Goal: Task Accomplishment & Management: Manage account settings

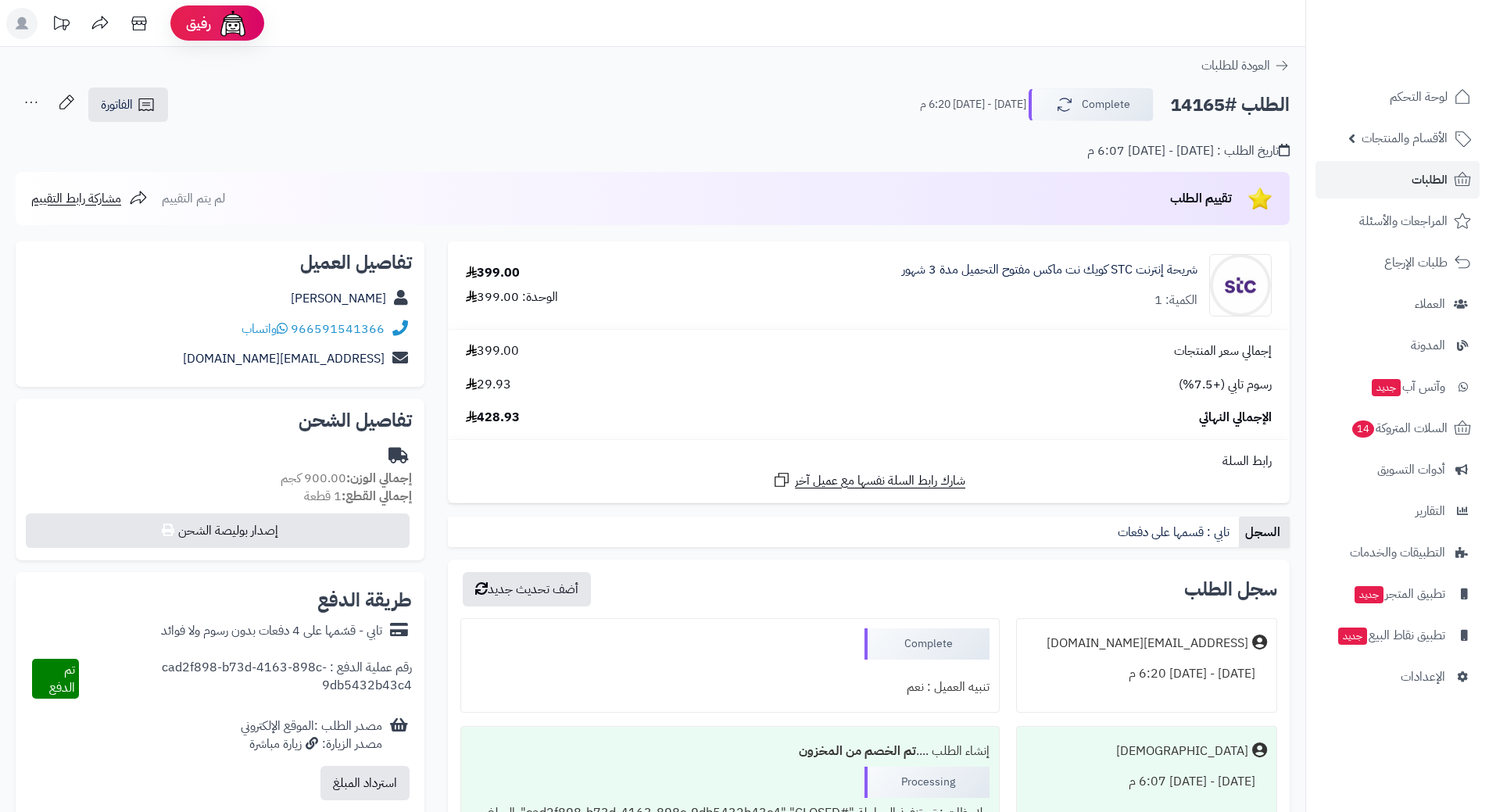
click at [1391, 172] on link "الطلبات" at bounding box center [1397, 180] width 164 height 37
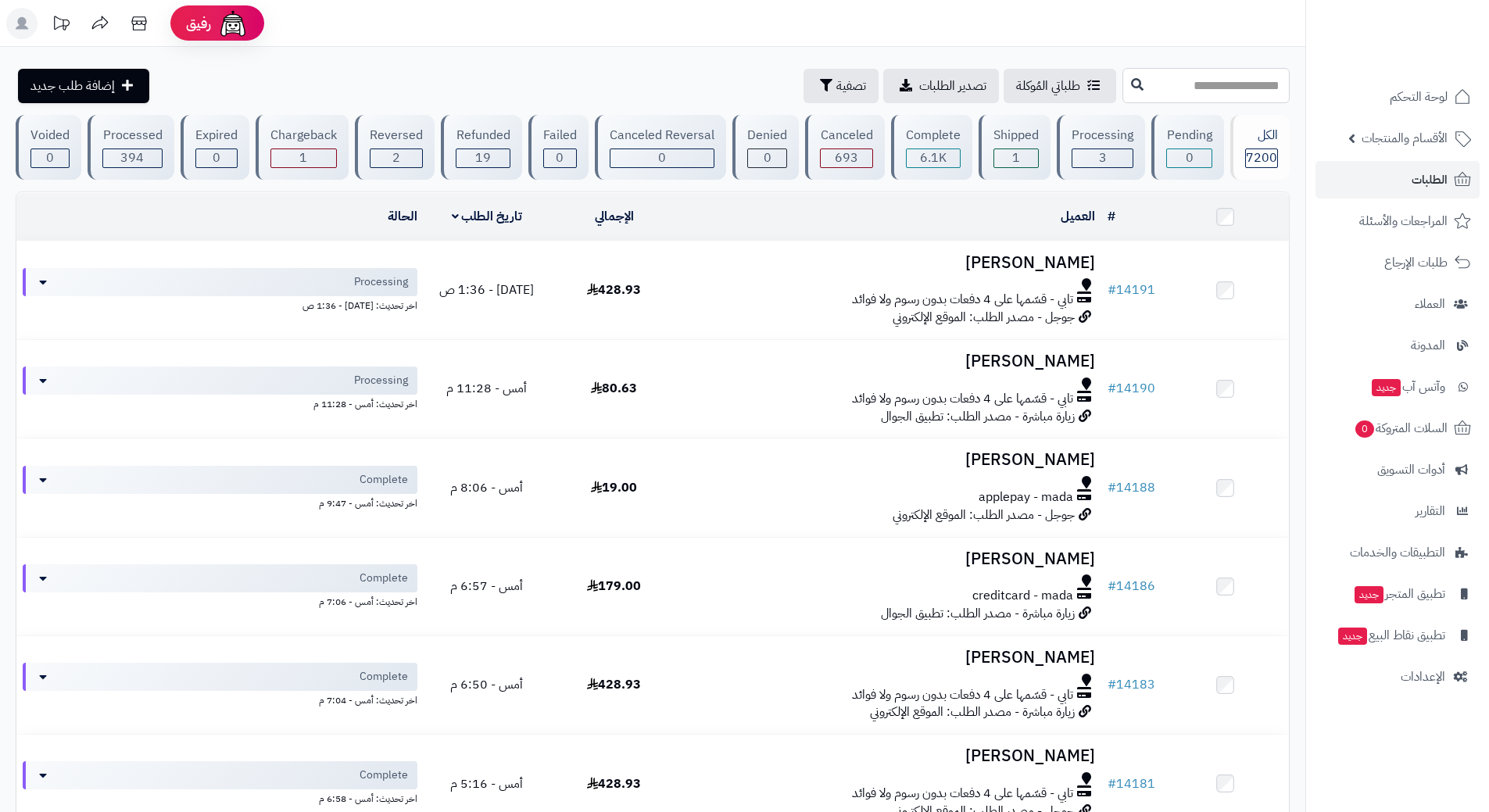
click at [1179, 75] on input "text" at bounding box center [1206, 85] width 167 height 35
type input "*****"
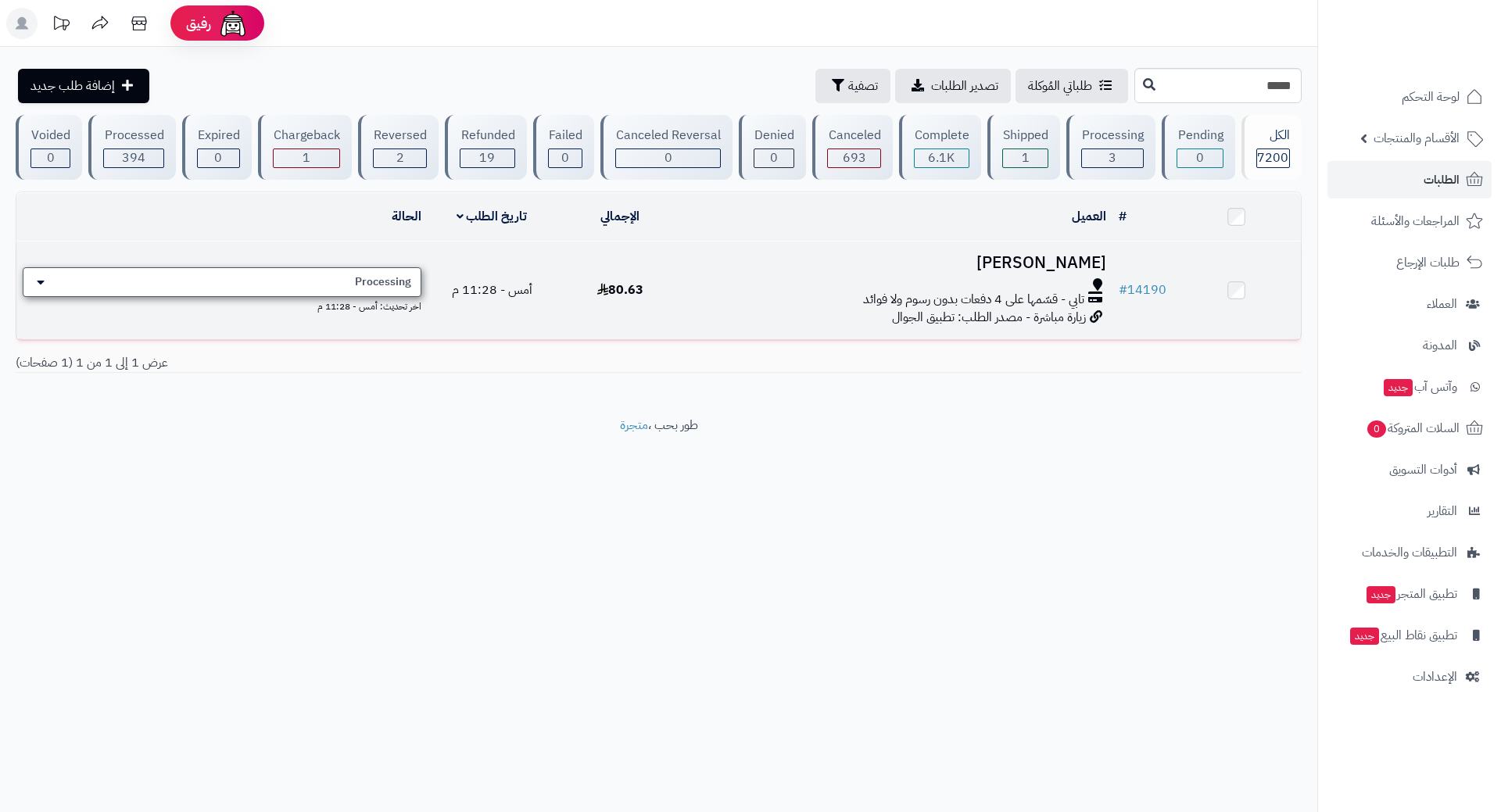
click at [329, 283] on div "Processing" at bounding box center [222, 282] width 399 height 29
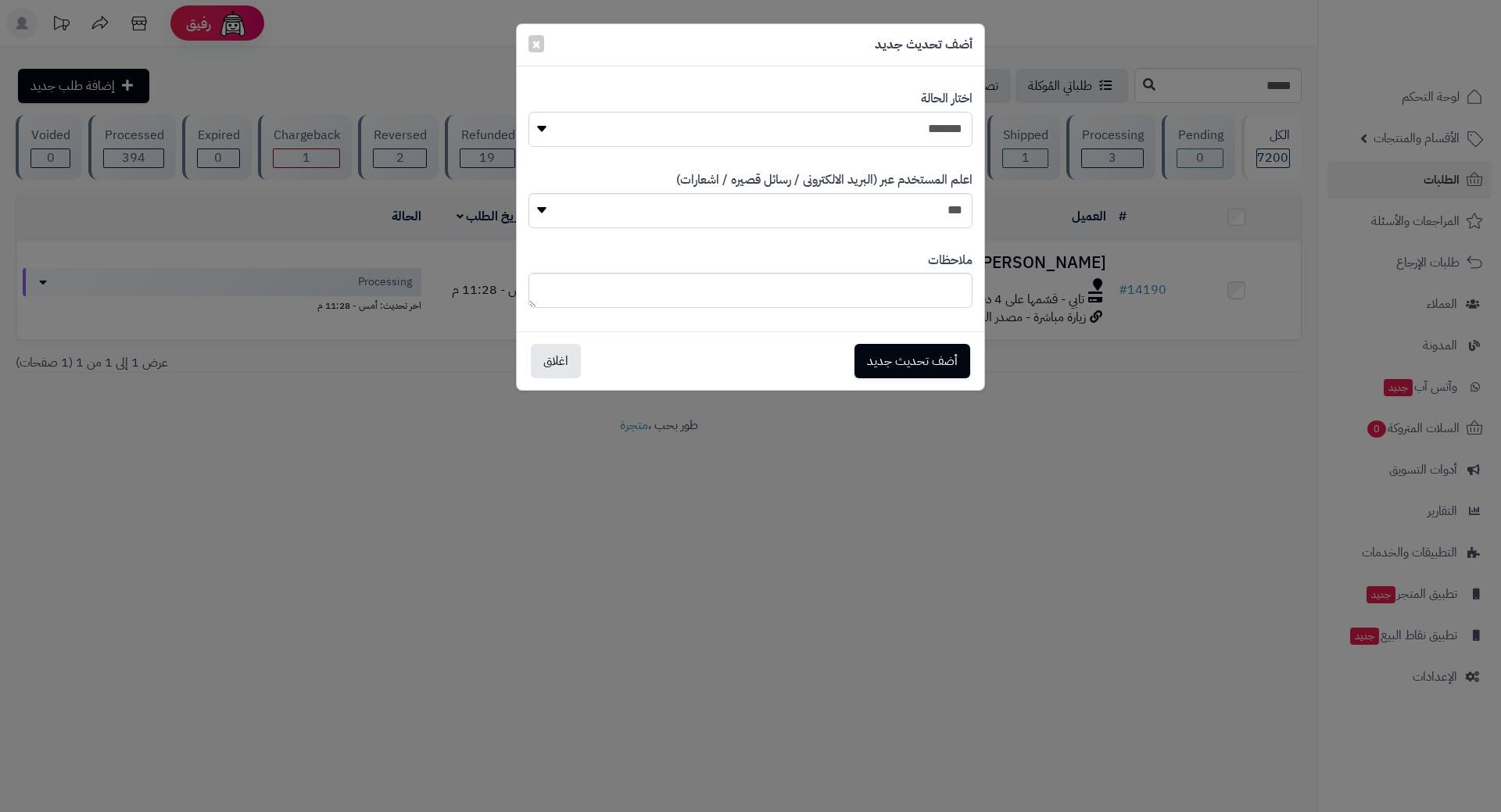
drag, startPoint x: 856, startPoint y: 140, endPoint x: 879, endPoint y: 145, distance: 23.5
click at [856, 140] on select "**********" at bounding box center [750, 130] width 444 height 35
select select "*"
click at [528, 112] on select "**********" at bounding box center [750, 130] width 444 height 35
click at [885, 358] on button "أضف تحديث جديد" at bounding box center [913, 359] width 116 height 34
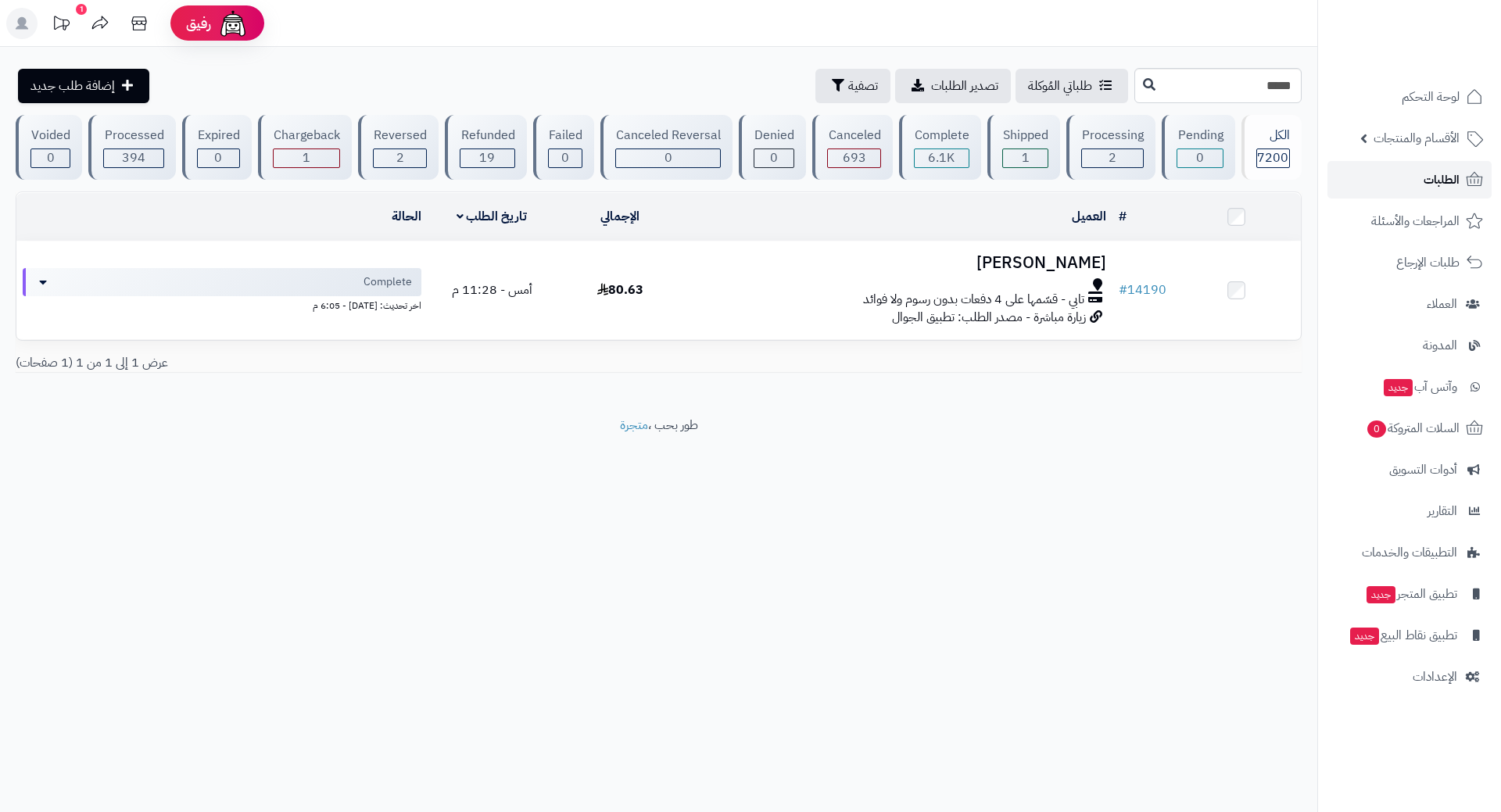
click at [1433, 174] on span "الطلبات" at bounding box center [1441, 180] width 36 height 22
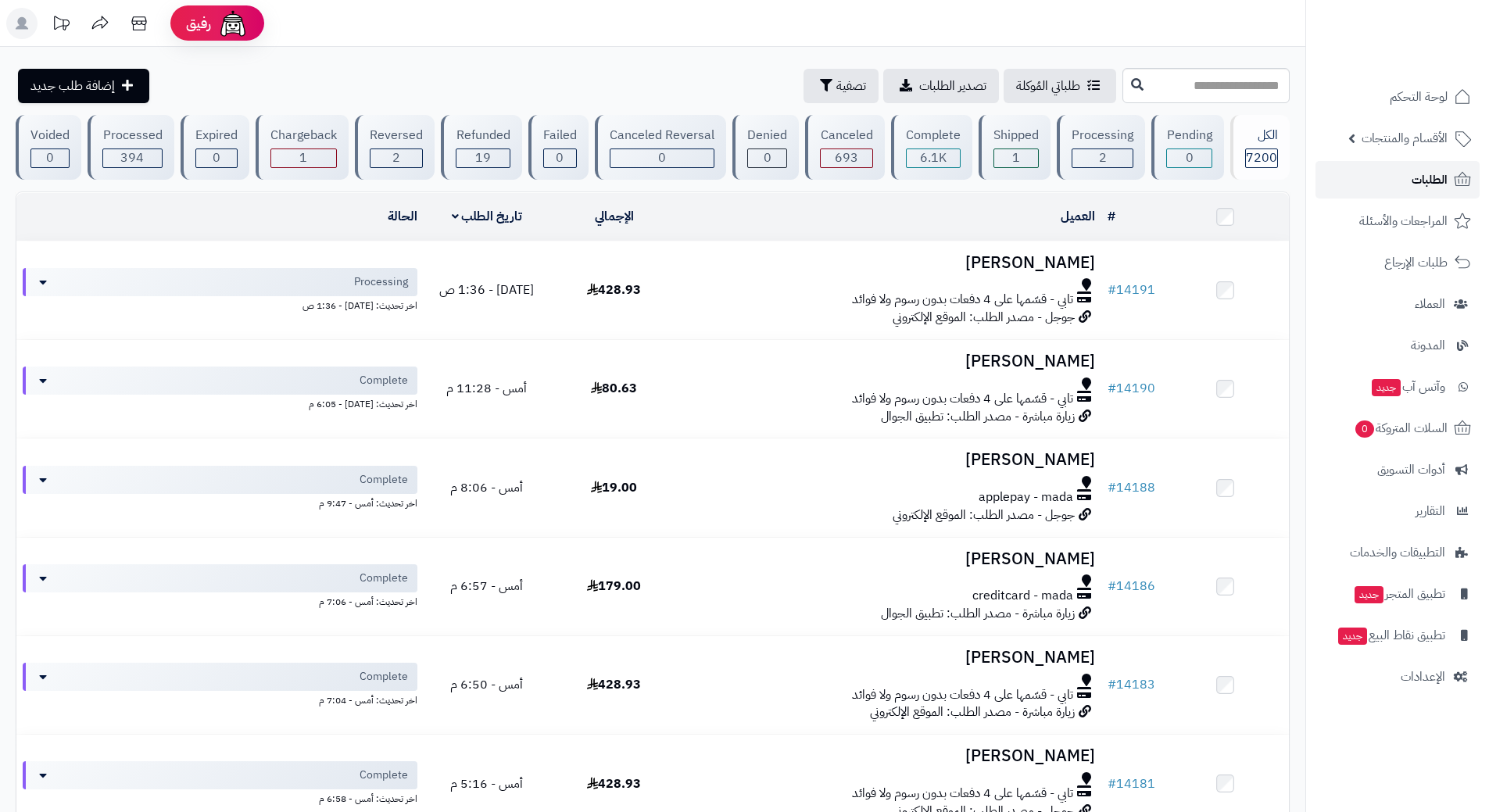
click at [1354, 173] on link "الطلبات" at bounding box center [1397, 180] width 164 height 37
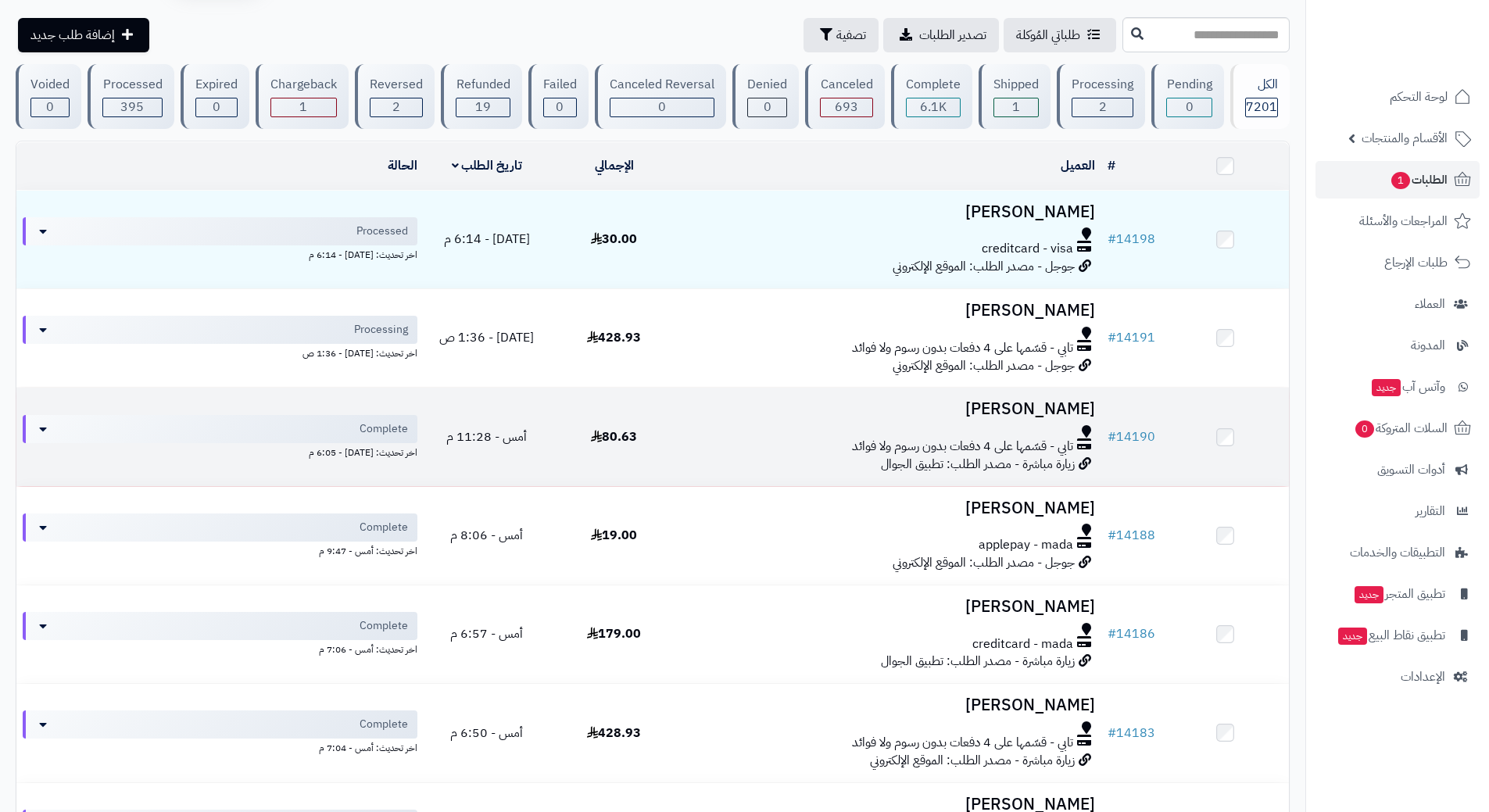
scroll to position [79, 0]
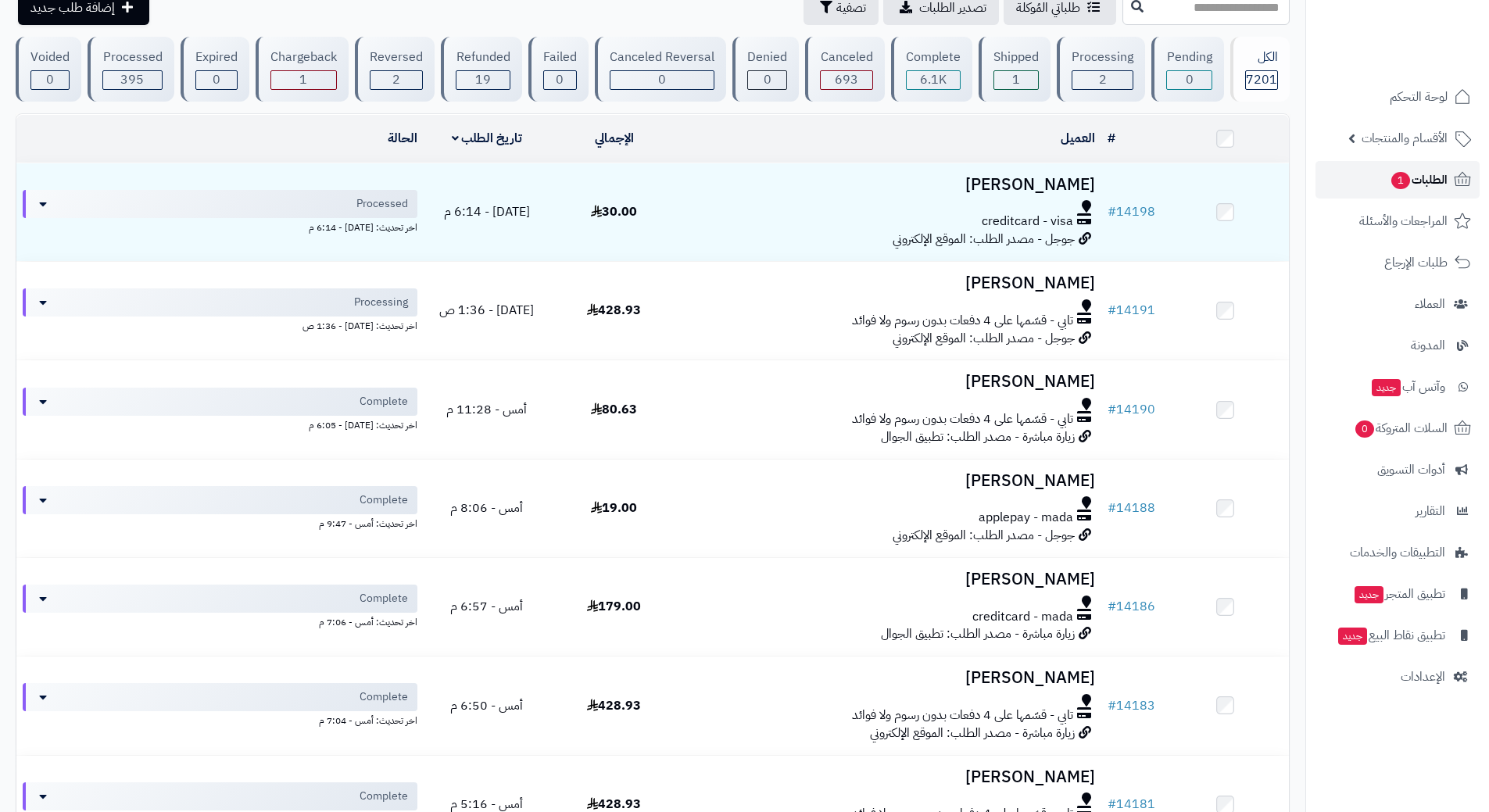
click at [1349, 168] on link "الطلبات 1" at bounding box center [1397, 180] width 164 height 37
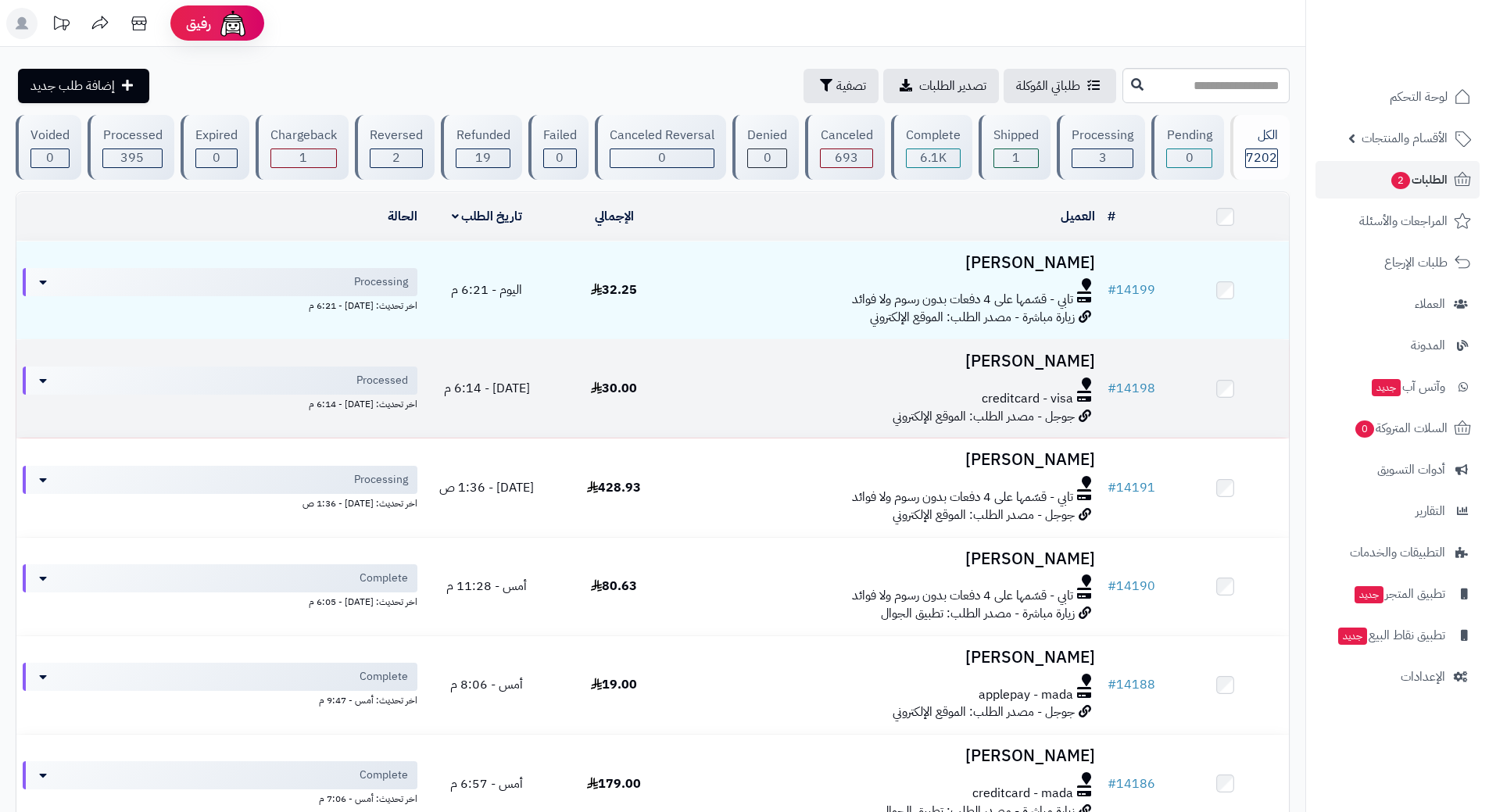
click at [718, 399] on div "creditcard - visa" at bounding box center [889, 399] width 412 height 18
click at [719, 399] on div "creditcard - visa" at bounding box center [889, 399] width 412 height 18
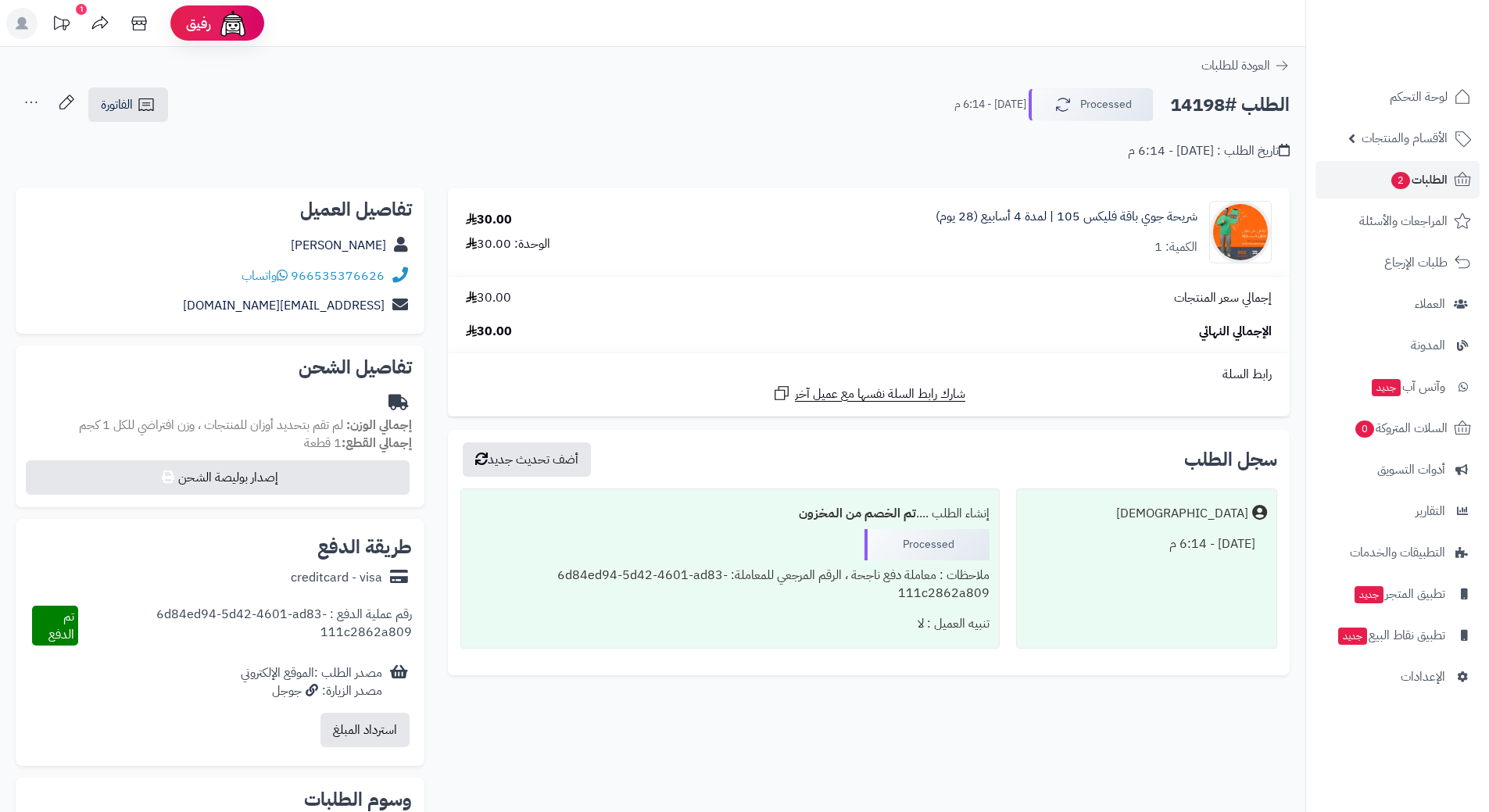
click at [1215, 99] on h2 "الطلب #14198" at bounding box center [1230, 105] width 120 height 32
copy div "الطلب #14198 Processed"
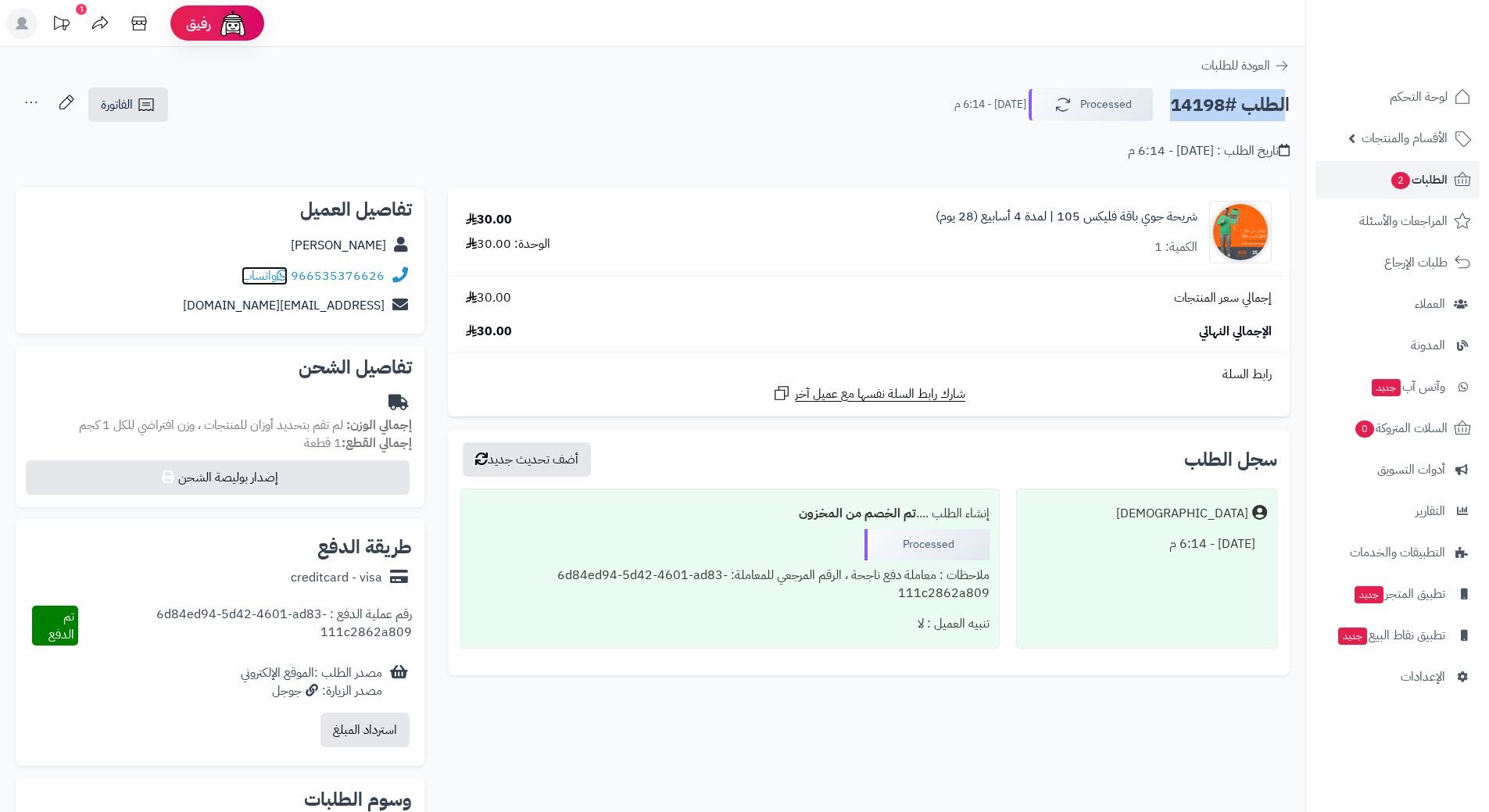
click at [283, 274] on icon at bounding box center [282, 275] width 11 height 13
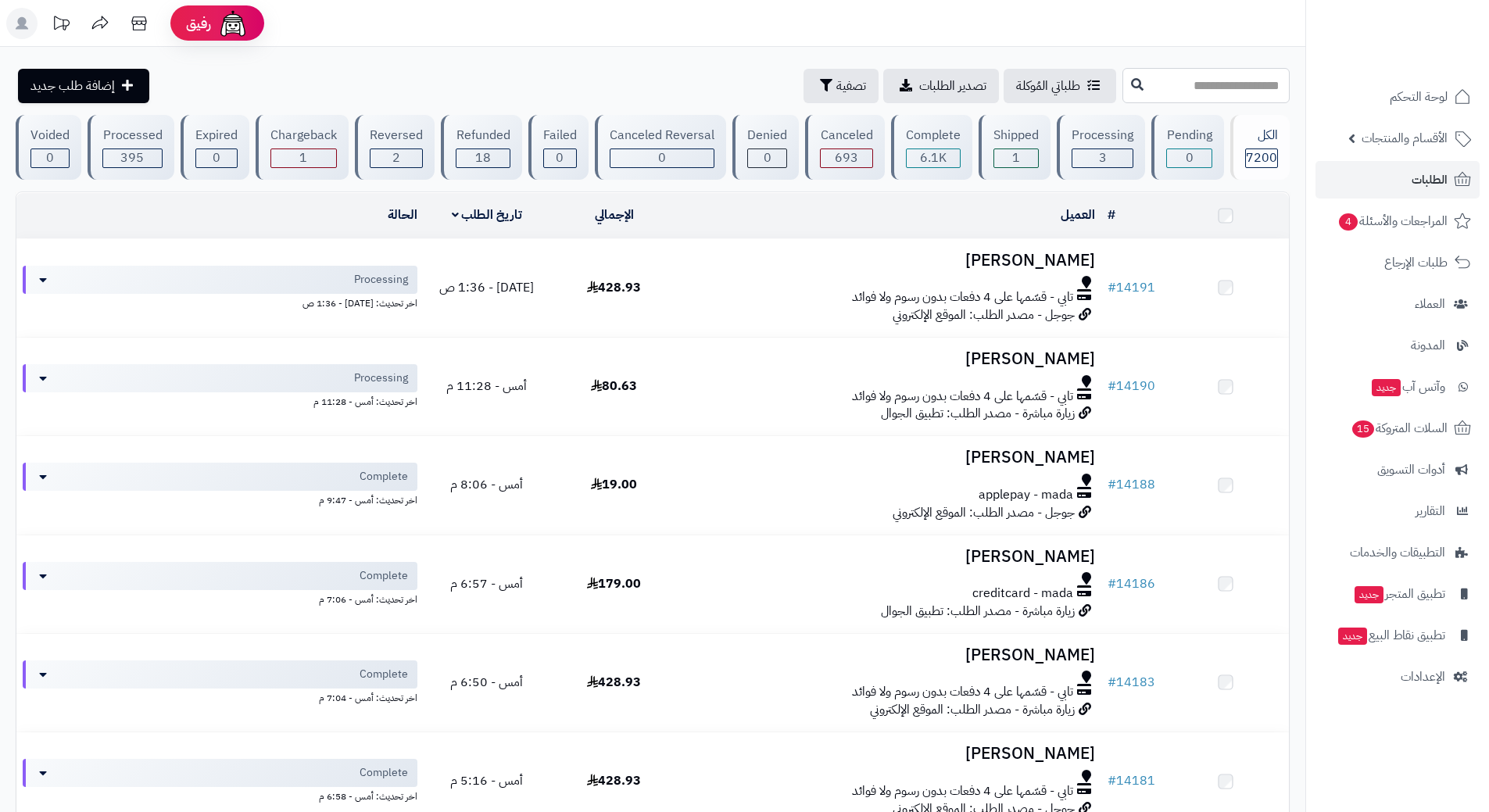
drag, startPoint x: 0, startPoint y: 0, endPoint x: 1183, endPoint y: 79, distance: 1185.6
click at [1184, 77] on input "text" at bounding box center [1206, 85] width 167 height 35
type input "*****"
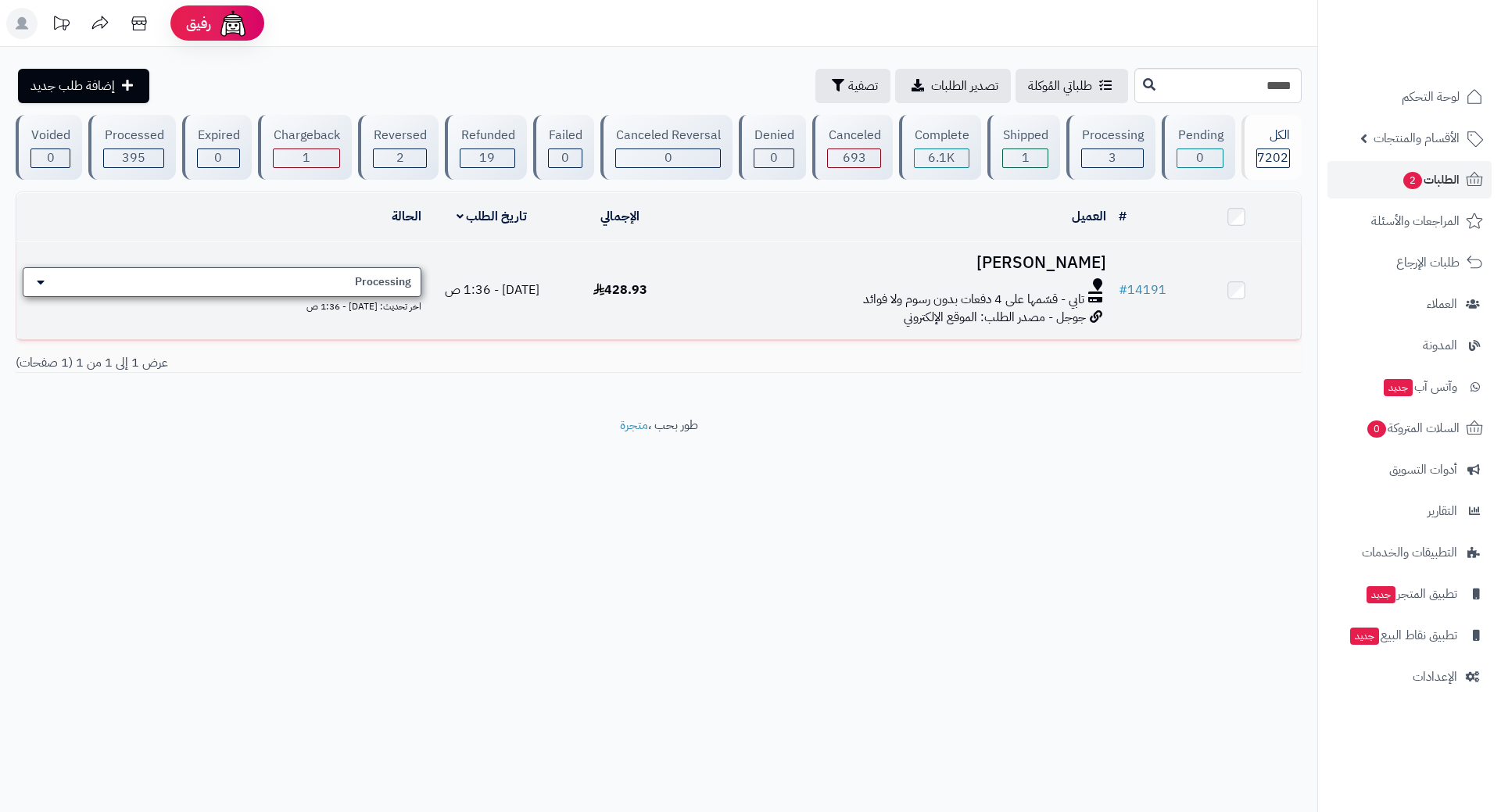
click at [343, 286] on div "Processing" at bounding box center [222, 282] width 399 height 29
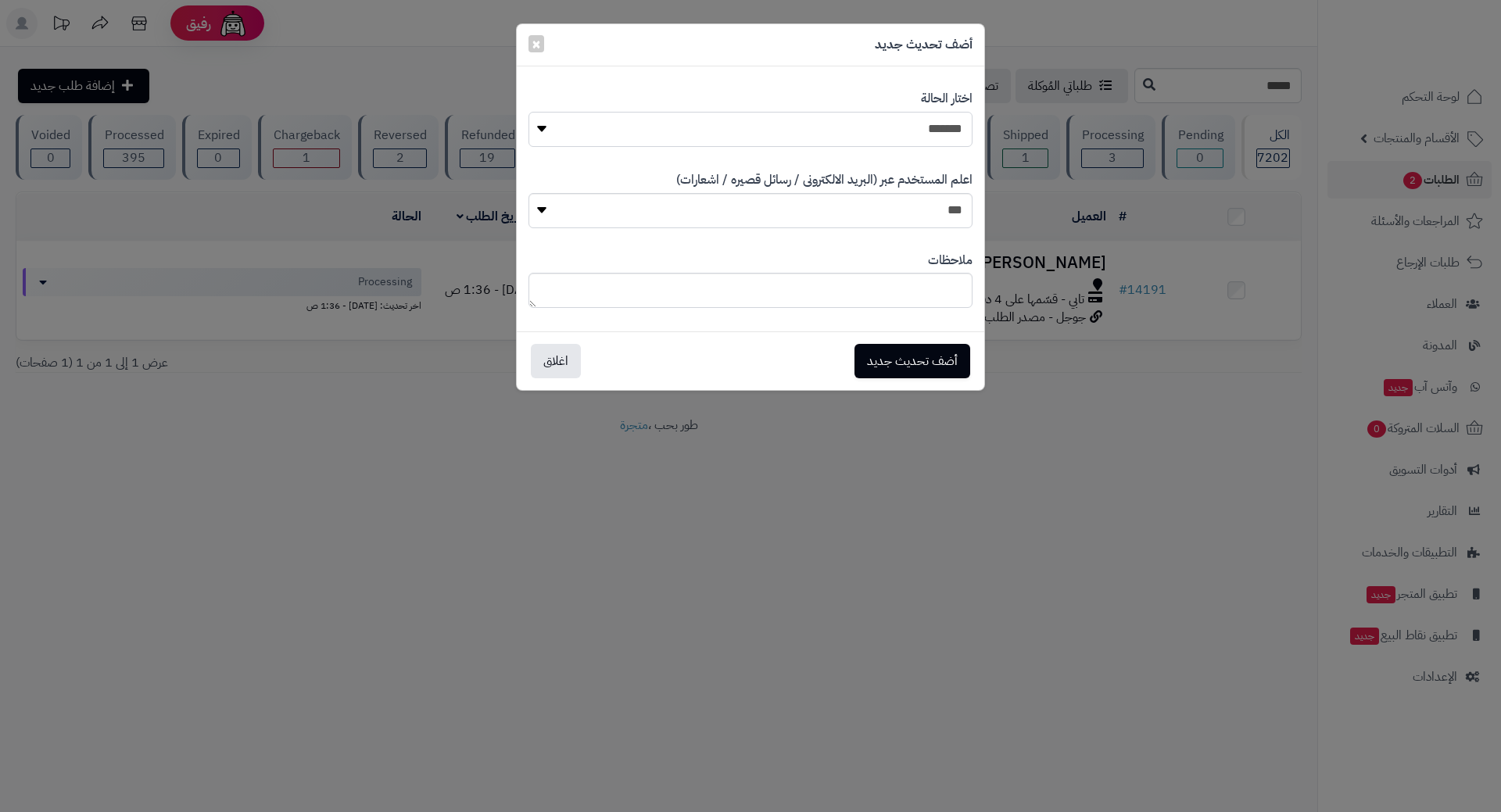
click at [874, 129] on select "**********" at bounding box center [750, 130] width 444 height 35
select select "*"
click at [528, 112] on select "**********" at bounding box center [750, 130] width 444 height 35
click at [884, 347] on button "أضف تحديث جديد" at bounding box center [913, 360] width 116 height 34
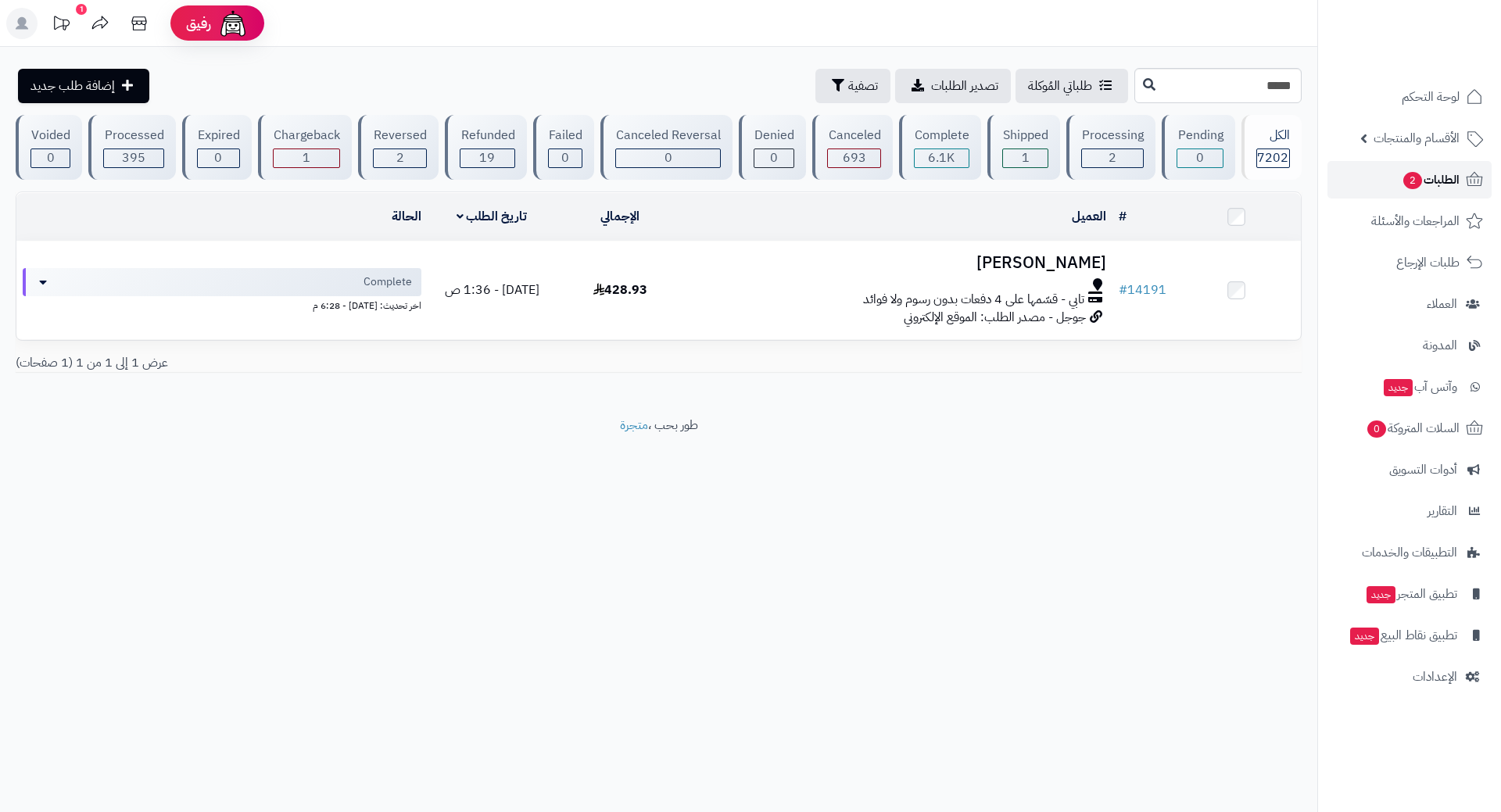
click at [1402, 175] on span "الطلبات 2" at bounding box center [1430, 180] width 58 height 22
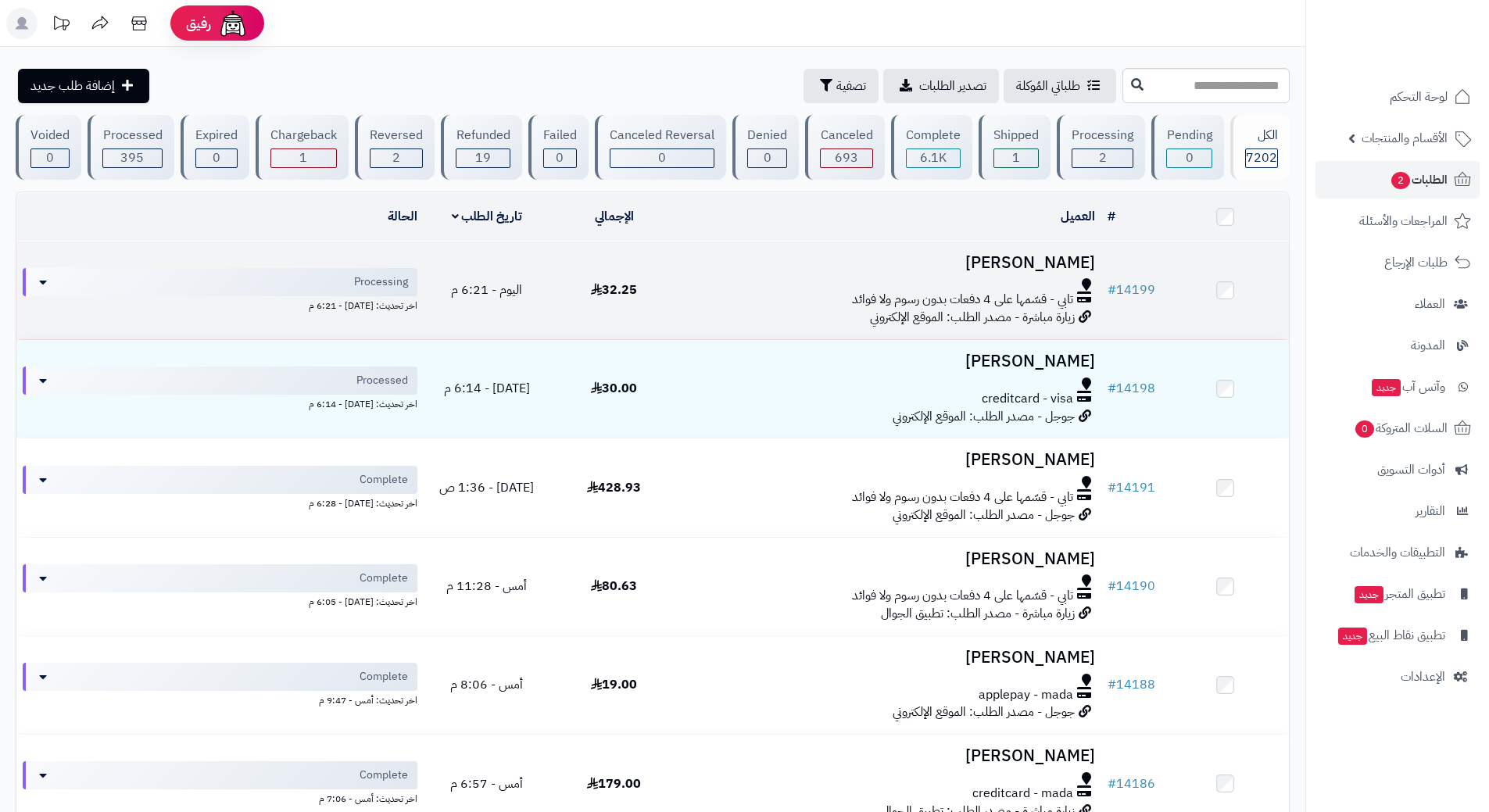
click at [714, 288] on div at bounding box center [889, 284] width 412 height 13
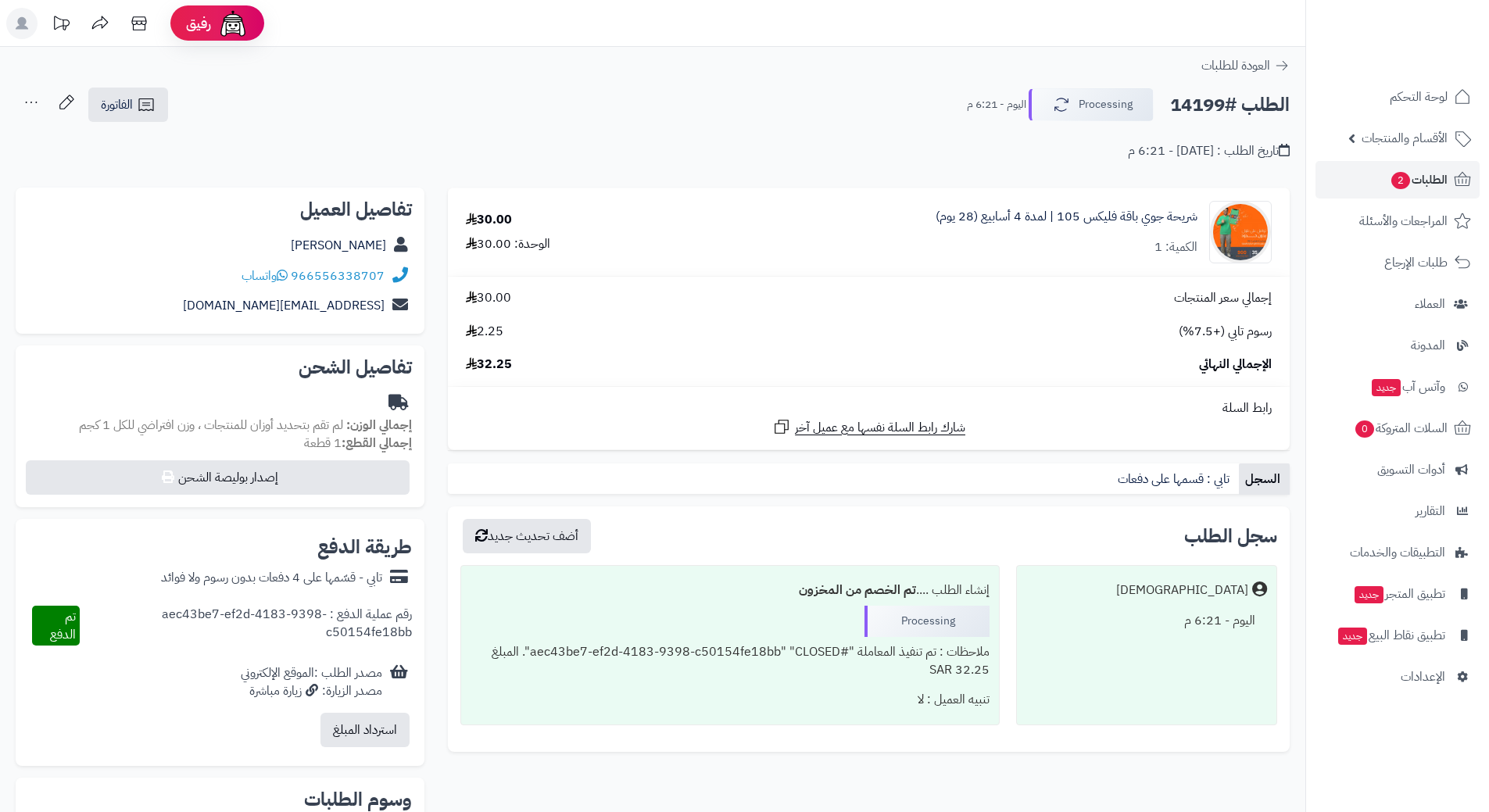
click at [1202, 105] on h2 "الطلب #14199" at bounding box center [1230, 105] width 120 height 32
click at [1202, 104] on h2 "الطلب #14199" at bounding box center [1230, 105] width 120 height 32
copy div "الطلب #14199 Processing"
click at [285, 274] on icon at bounding box center [282, 275] width 11 height 13
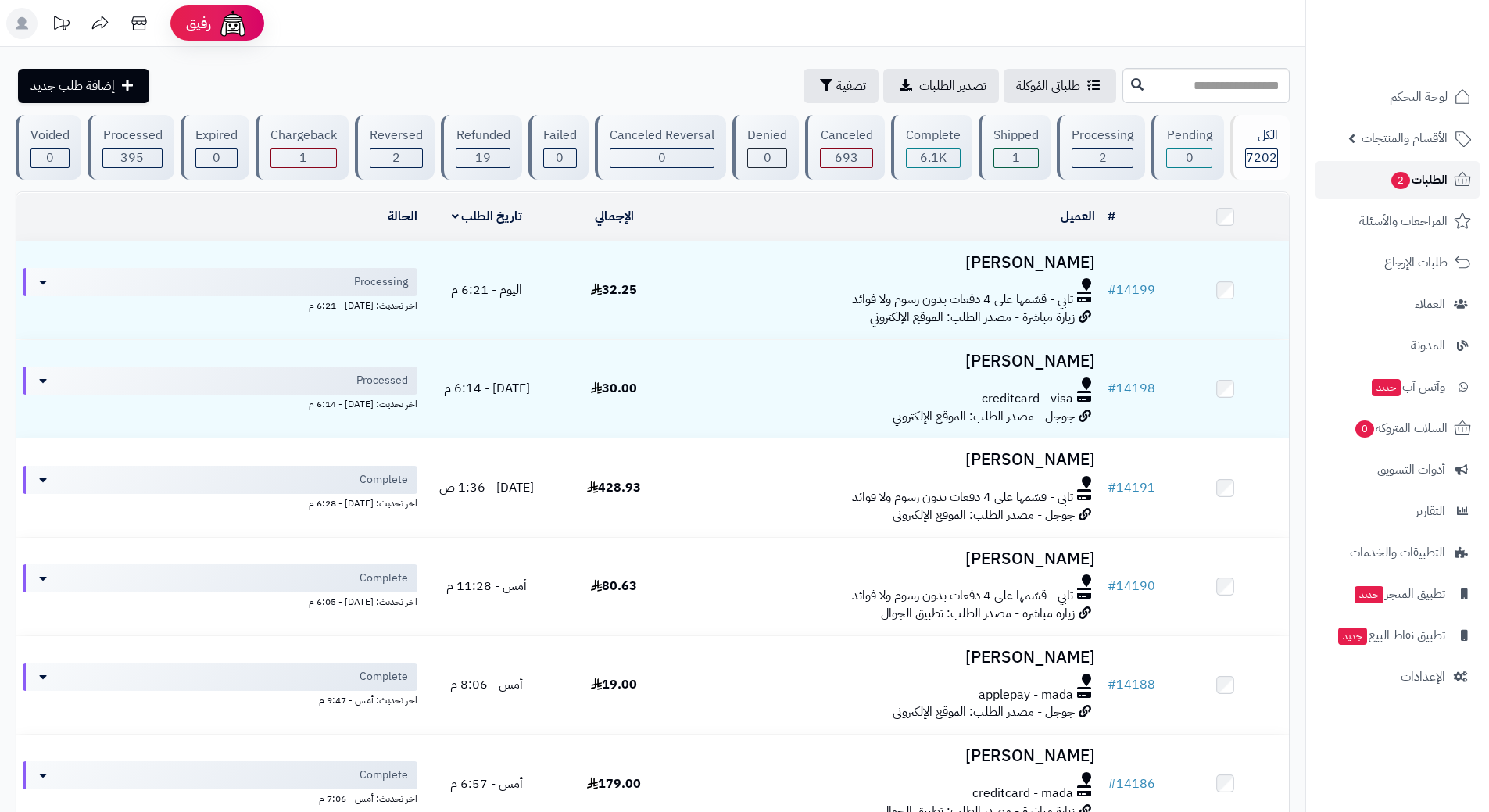
click at [1362, 186] on link "الطلبات 2" at bounding box center [1397, 180] width 164 height 37
click at [1179, 86] on input "text" at bounding box center [1206, 85] width 167 height 35
type input "*****"
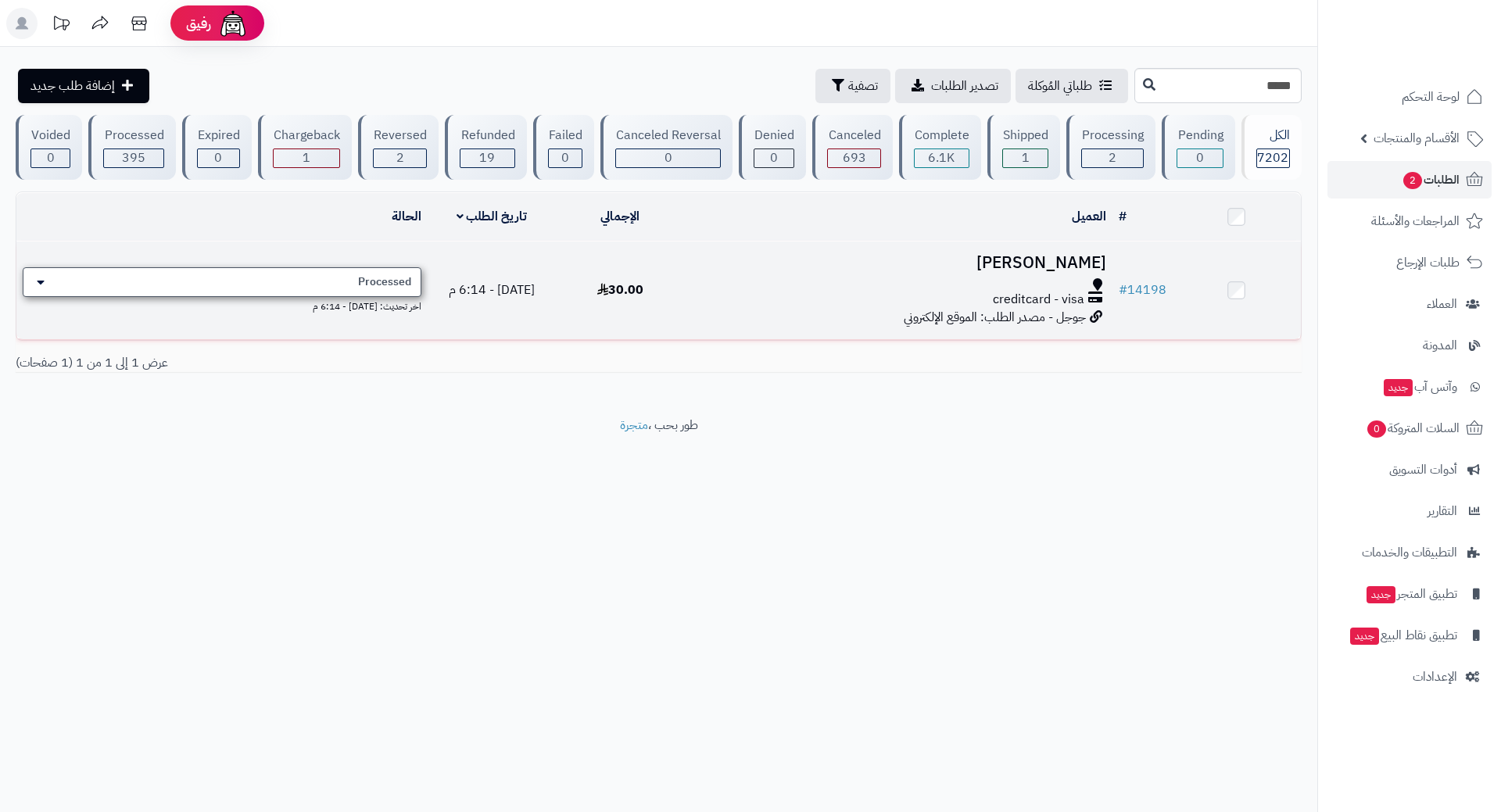
click at [250, 278] on div "Processed" at bounding box center [222, 282] width 399 height 29
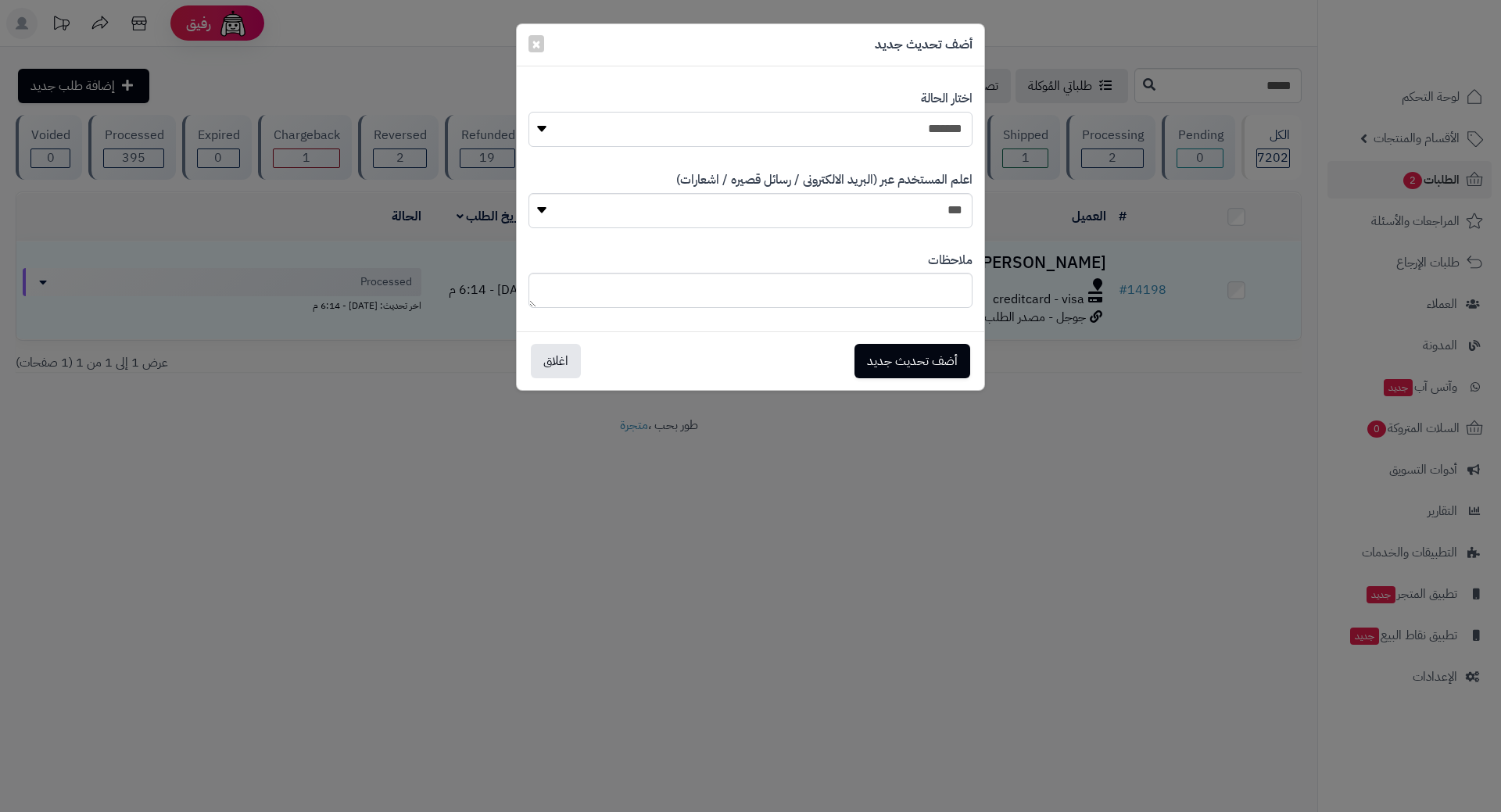
click at [688, 129] on select "**********" at bounding box center [750, 130] width 444 height 35
select select "*"
click at [528, 112] on select "**********" at bounding box center [750, 130] width 444 height 35
click at [906, 363] on button "أضف تحديث جديد" at bounding box center [913, 359] width 116 height 34
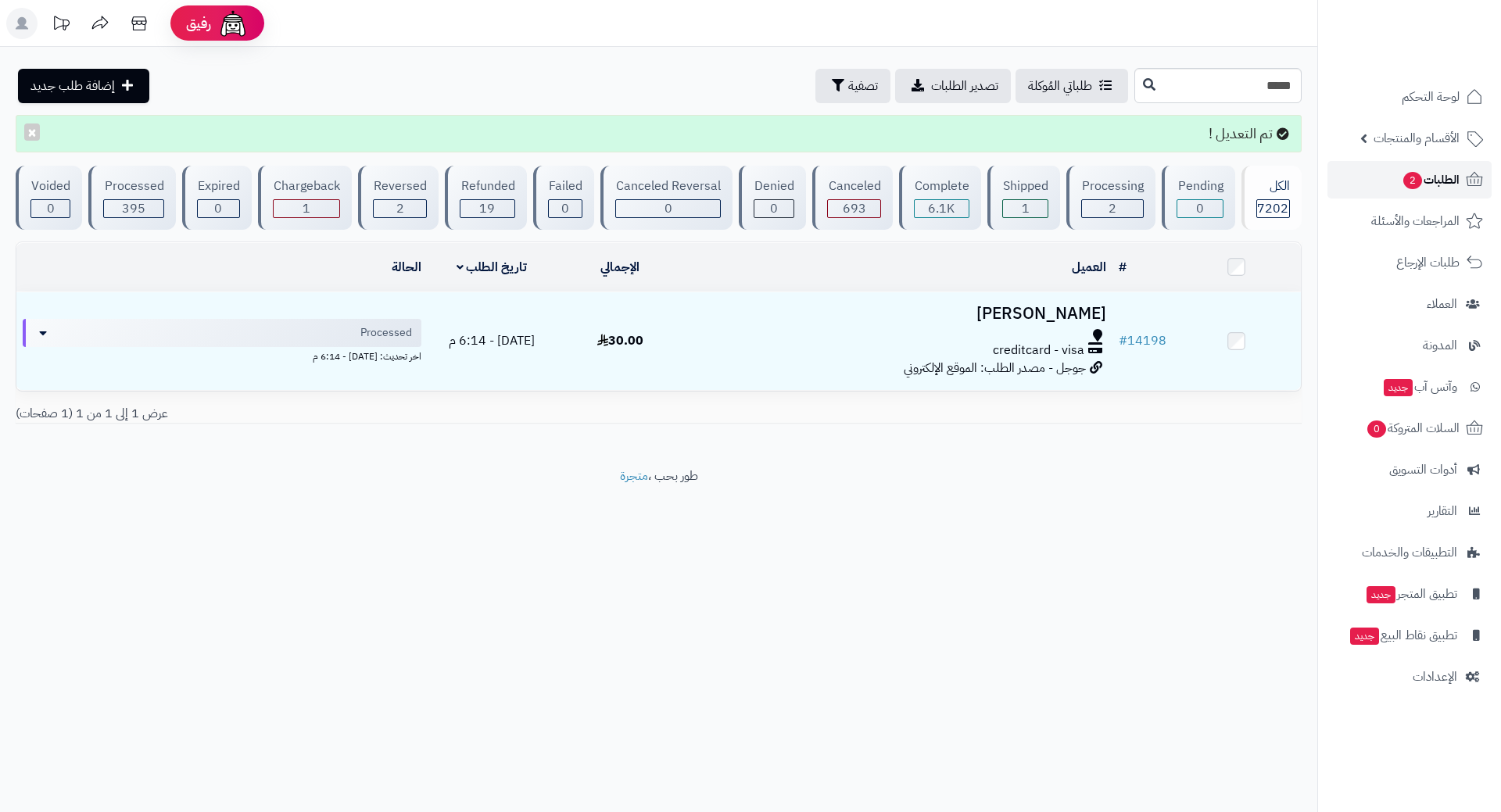
click at [1412, 182] on span "2" at bounding box center [1412, 181] width 19 height 18
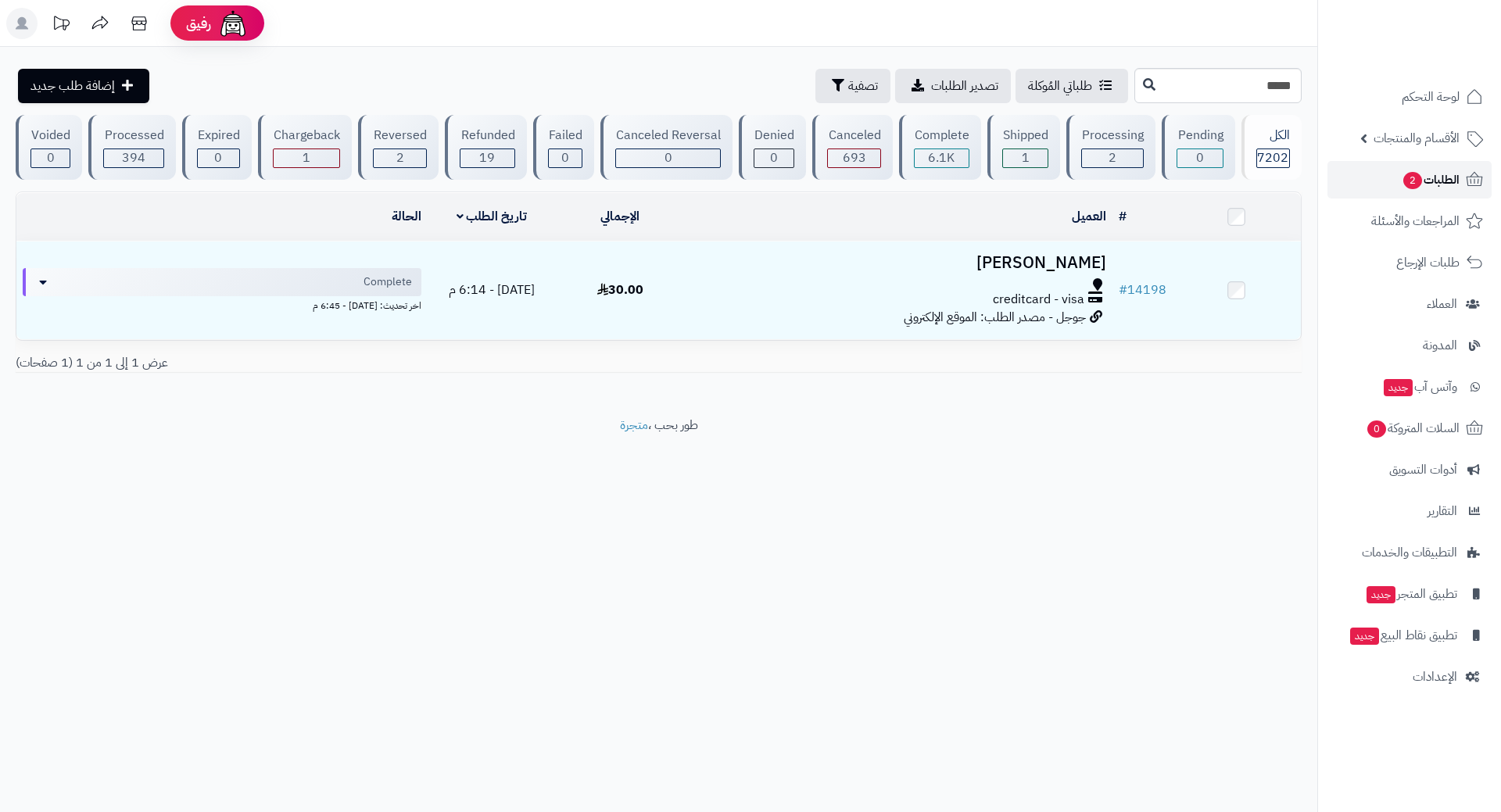
click at [1408, 182] on span "2" at bounding box center [1412, 181] width 19 height 18
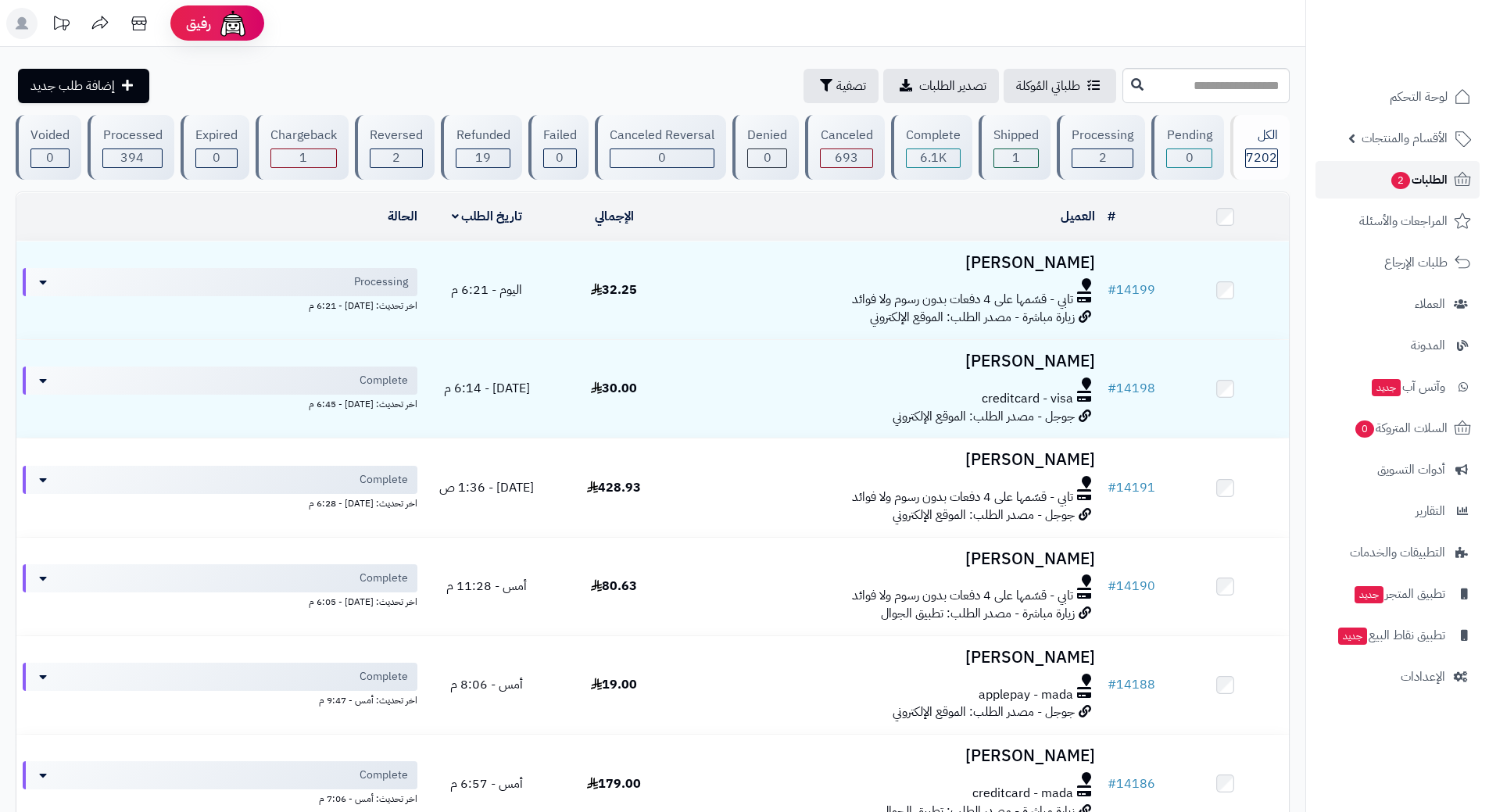
click at [1386, 167] on link "الطلبات 2" at bounding box center [1397, 180] width 164 height 37
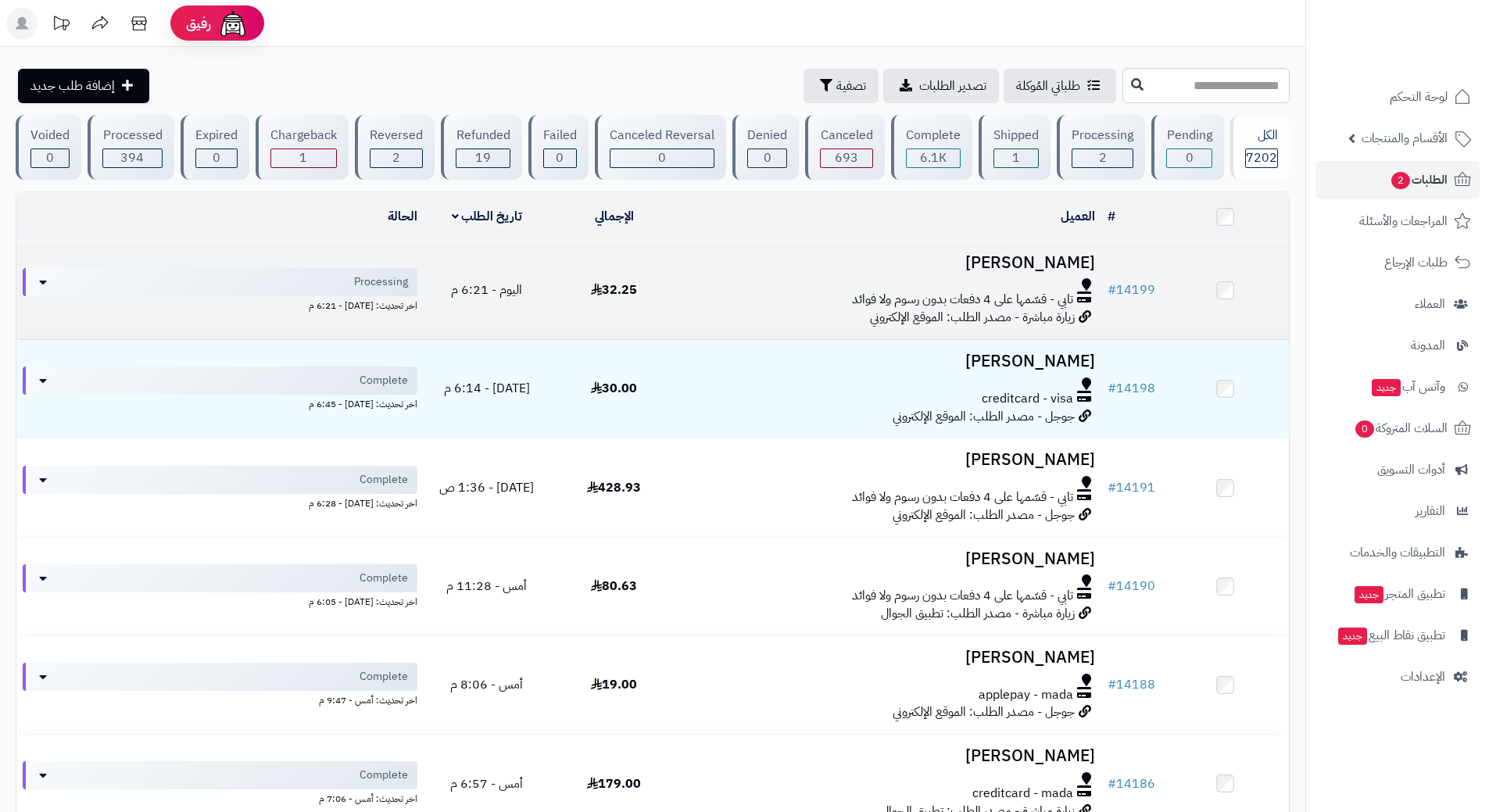
click at [751, 274] on td "[PERSON_NAME] تابي - قسّمها على 4 دفعات بدون رسوم ولا فوائد زيارة مباشرة - مصدر…" at bounding box center [889, 290] width 423 height 97
click at [751, 275] on td "[PERSON_NAME] تابي - قسّمها على 4 دفعات بدون رسوم ولا فوائد زيارة مباشرة - مصدر…" at bounding box center [889, 290] width 423 height 97
click at [704, 286] on div at bounding box center [889, 284] width 412 height 13
click at [704, 289] on div "تابي - قسّمها على 4 دفعات بدون رسوم ولا فوائد" at bounding box center [889, 293] width 412 height 30
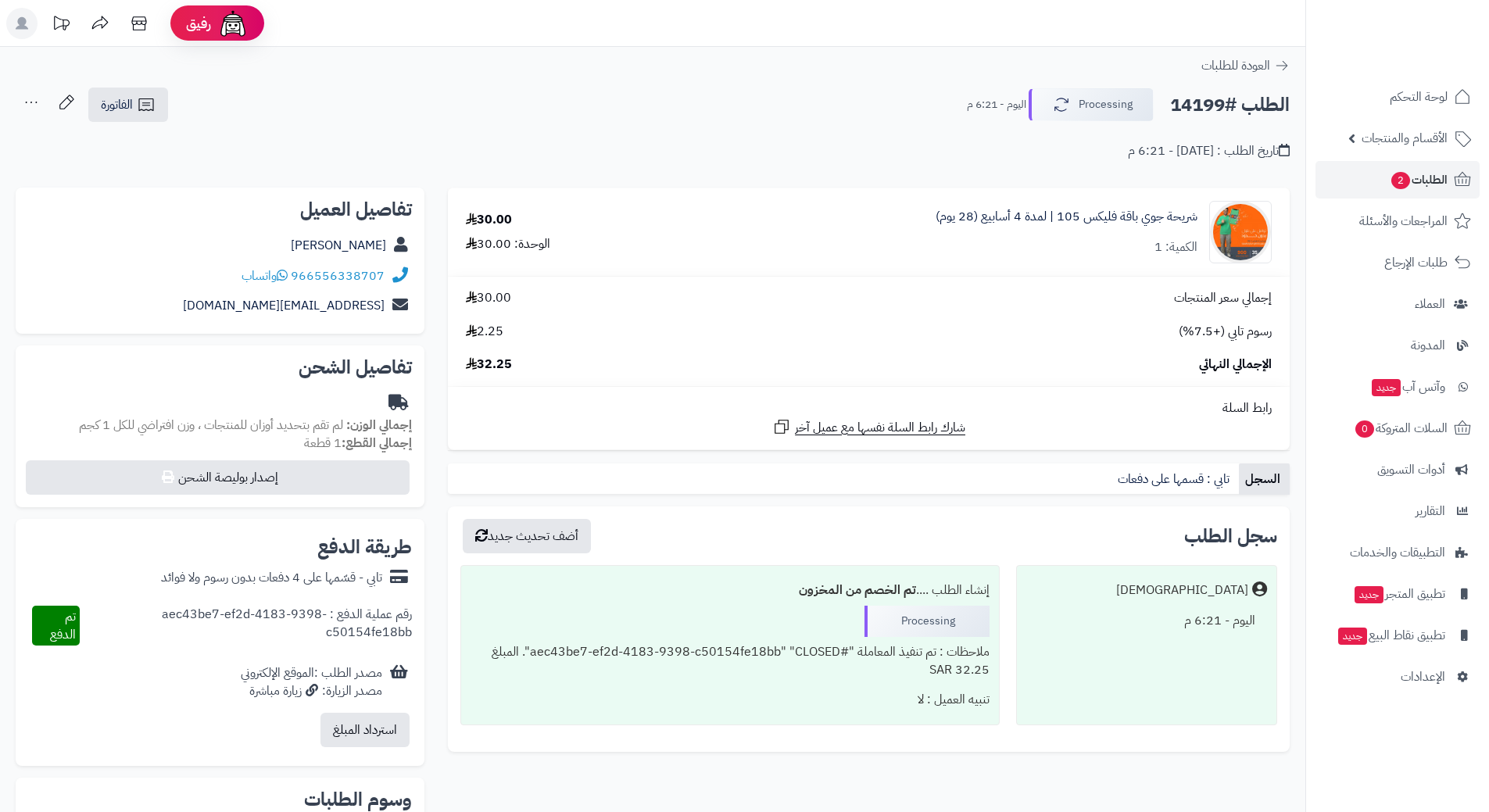
click at [1221, 99] on h2 "الطلب #14199" at bounding box center [1230, 105] width 120 height 32
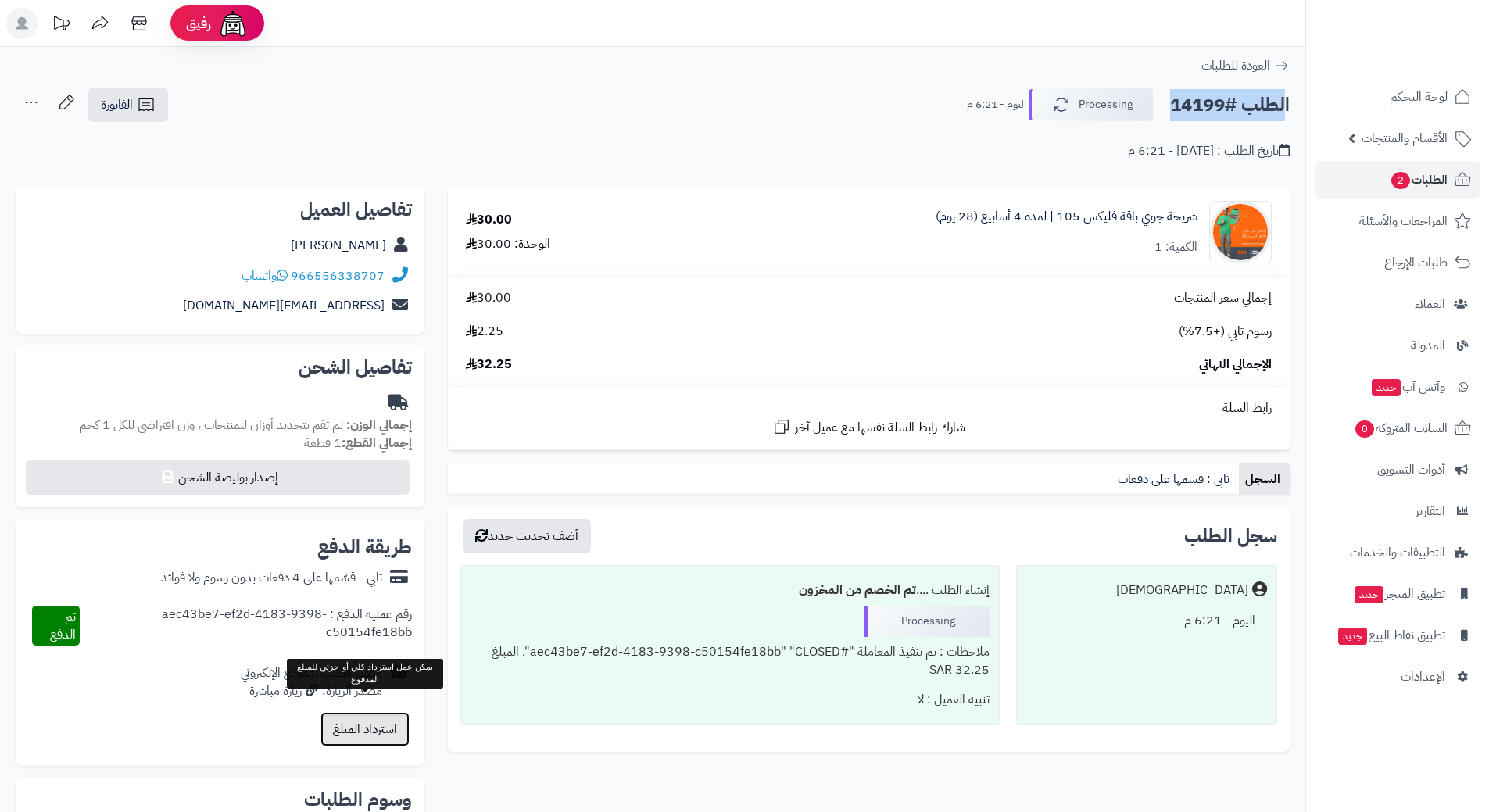
click at [343, 721] on button "استرداد المبلغ" at bounding box center [364, 729] width 89 height 34
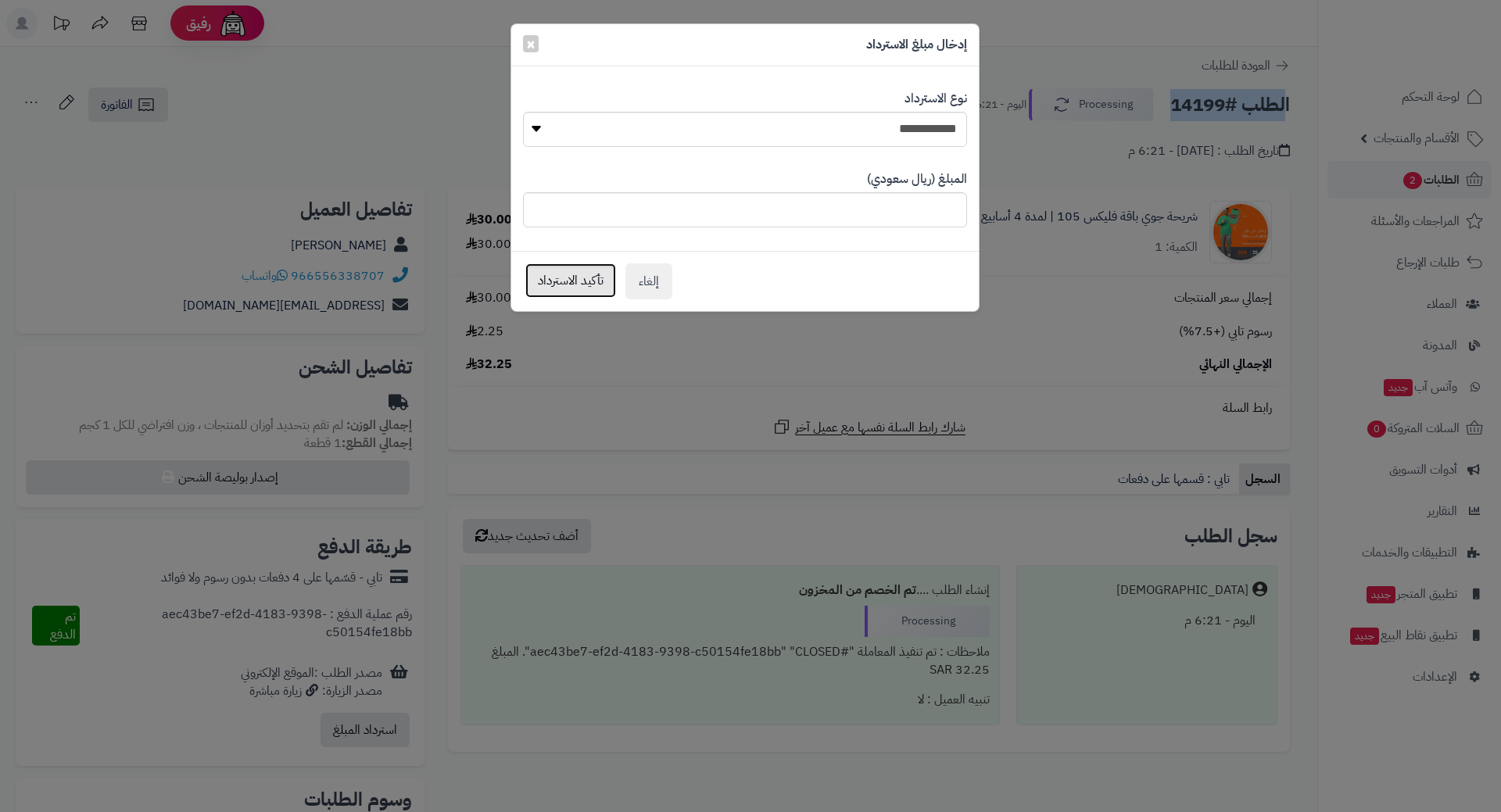
click at [573, 285] on button "تأكيد الاسترداد" at bounding box center [571, 280] width 90 height 34
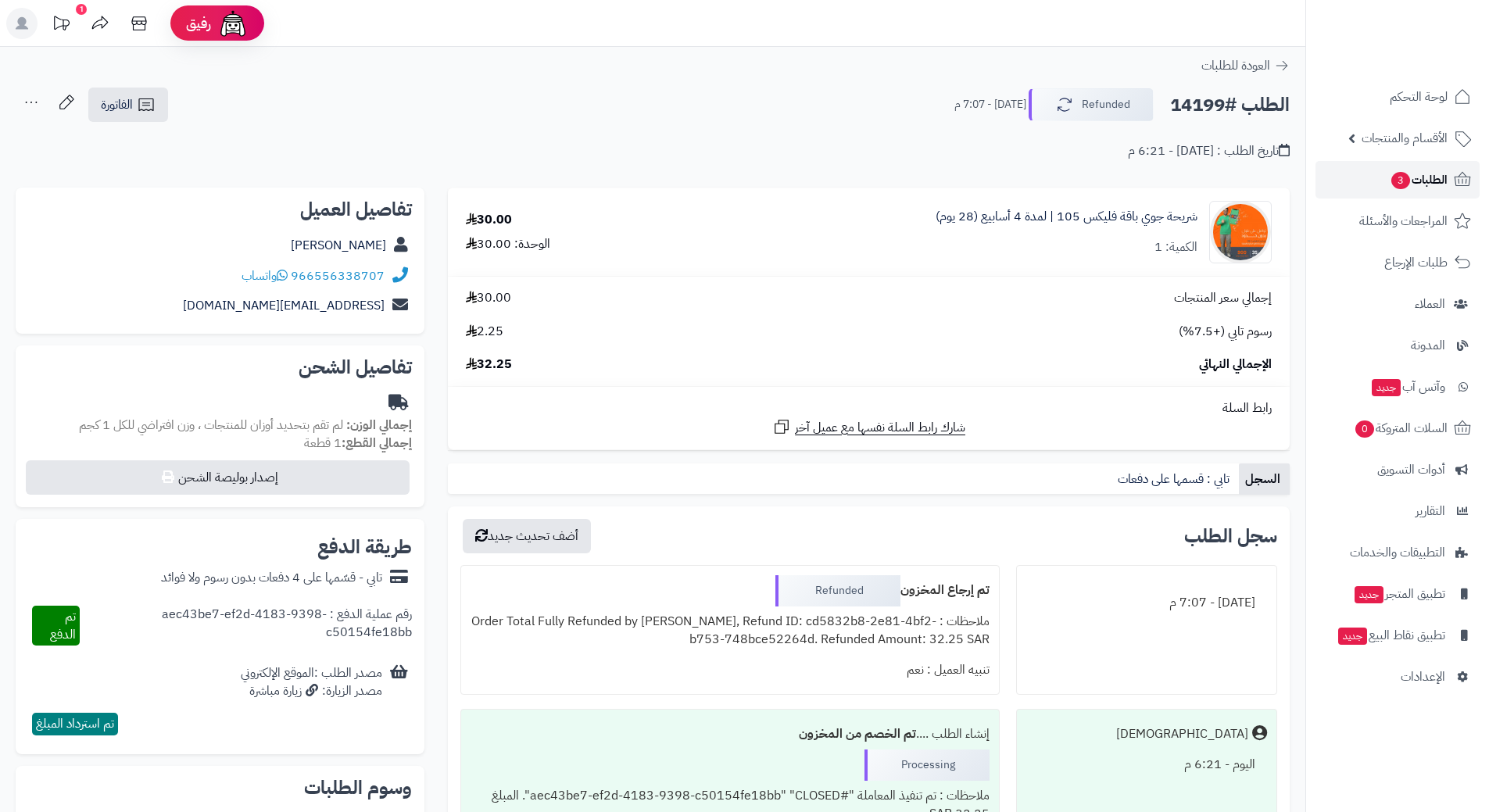
click at [1443, 169] on span "الطلبات 3" at bounding box center [1418, 180] width 58 height 22
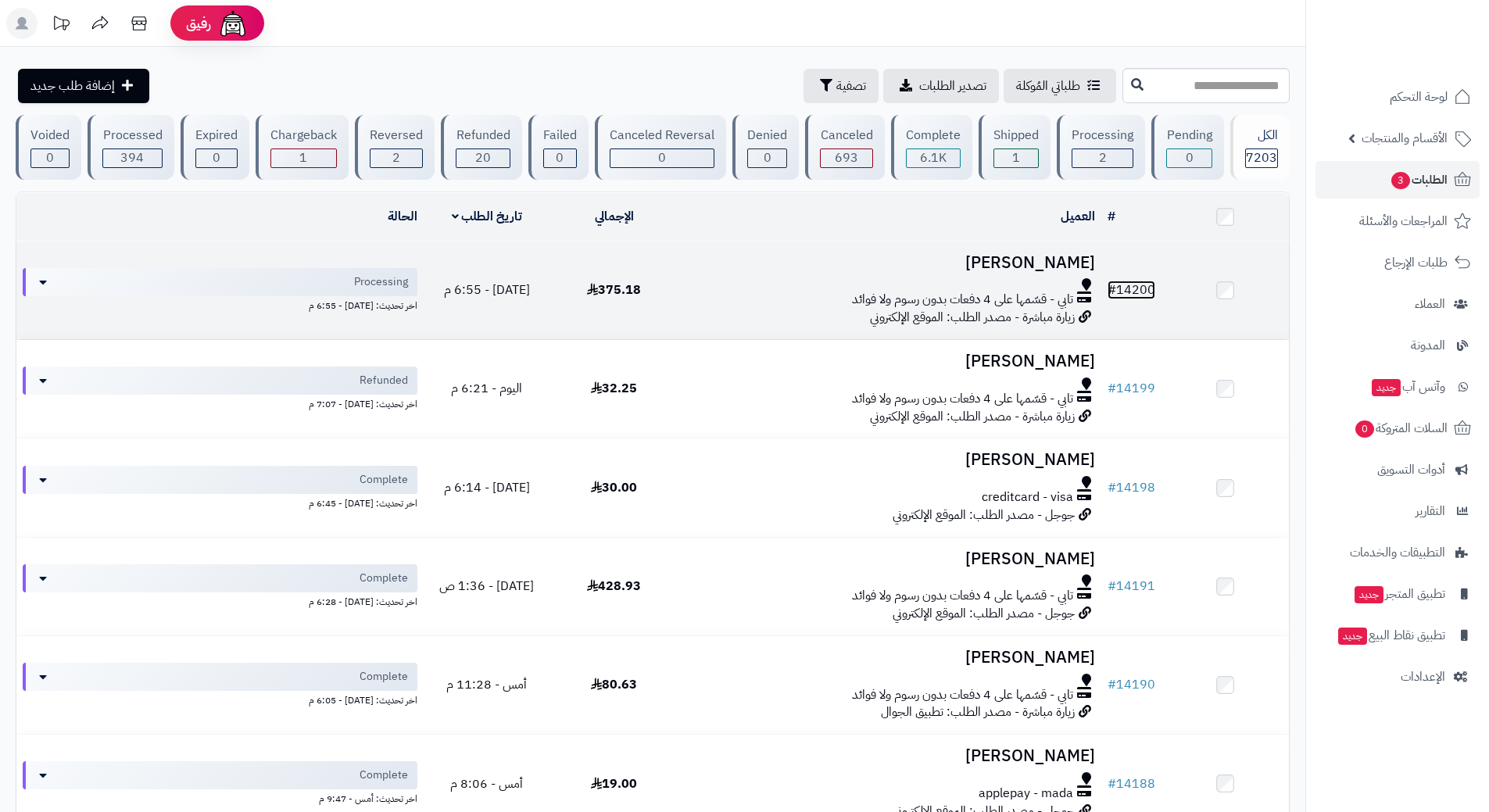
click at [1139, 290] on link "# 14200" at bounding box center [1131, 290] width 48 height 19
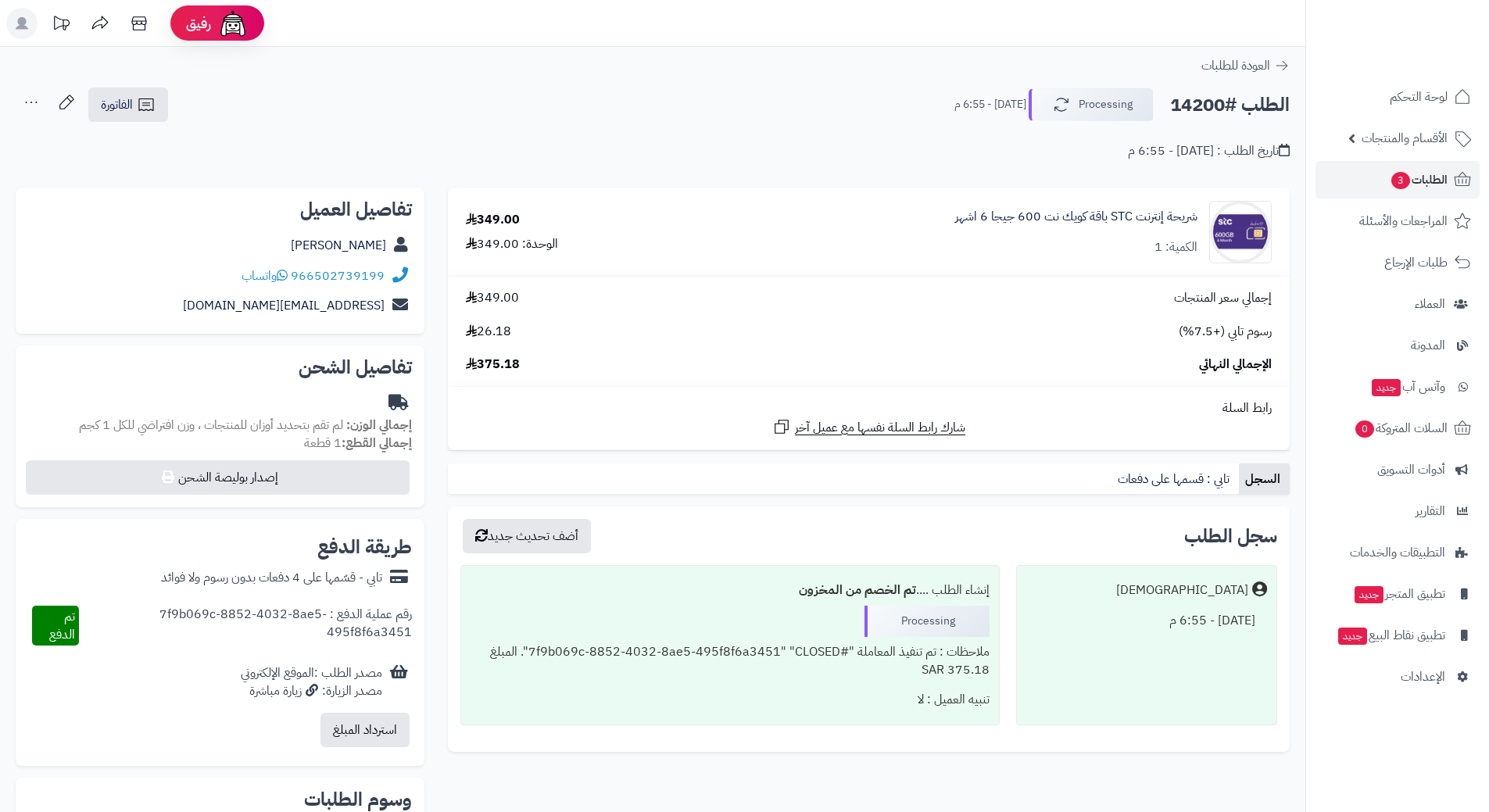
click at [1215, 100] on h2 "الطلب #14200" at bounding box center [1230, 105] width 120 height 32
click at [1215, 98] on h2 "الطلب #14200" at bounding box center [1230, 105] width 120 height 32
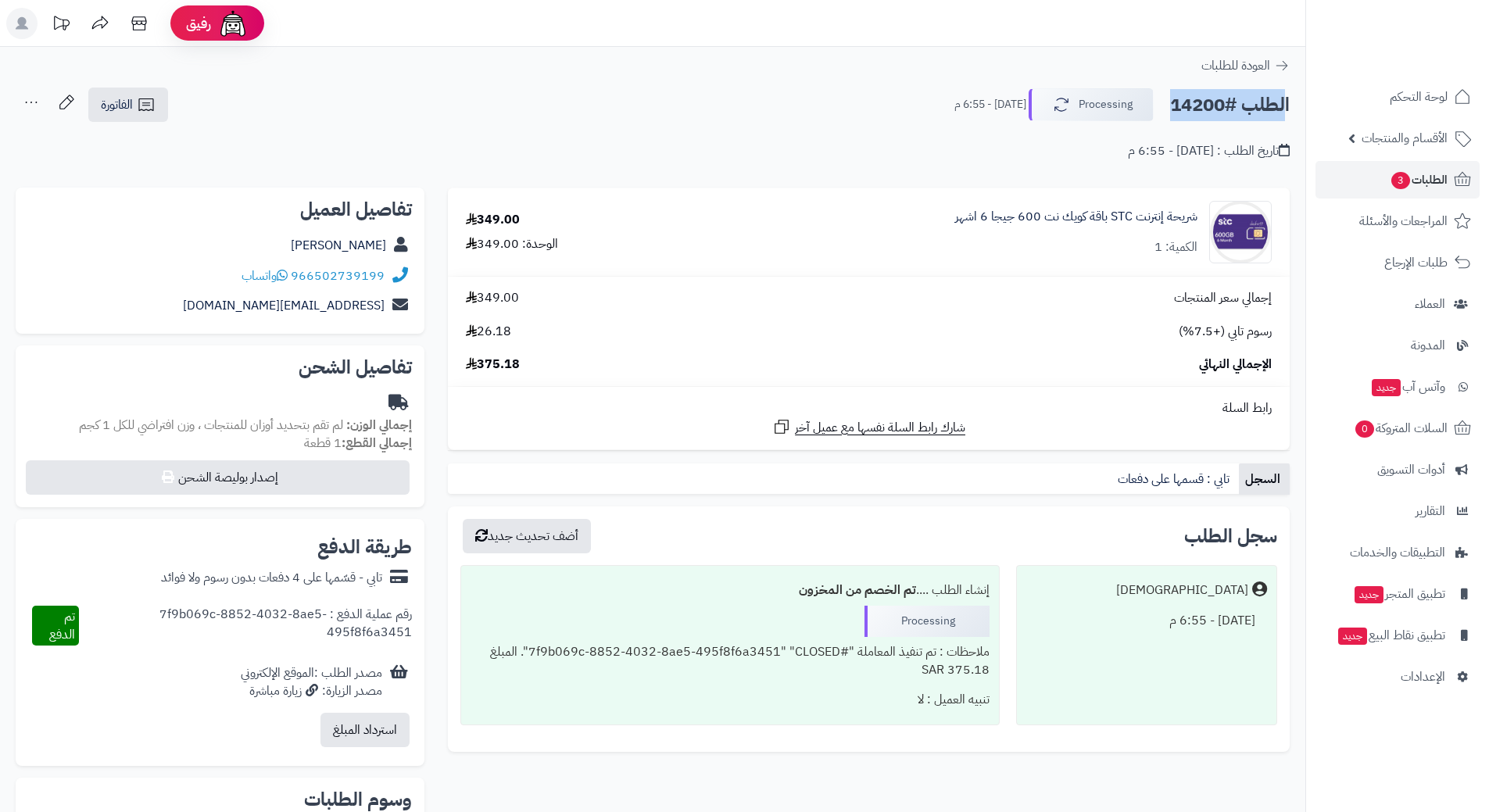
click at [1215, 98] on h2 "الطلب #14200" at bounding box center [1230, 105] width 120 height 32
copy div "الطلب #14200 Processing"
click at [369, 278] on link "966502739199" at bounding box center [337, 275] width 93 height 19
click at [1128, 215] on link "شريحة إنترنت STC باقة كويك نت 600 جيجا 6 اشهر" at bounding box center [1075, 217] width 243 height 18
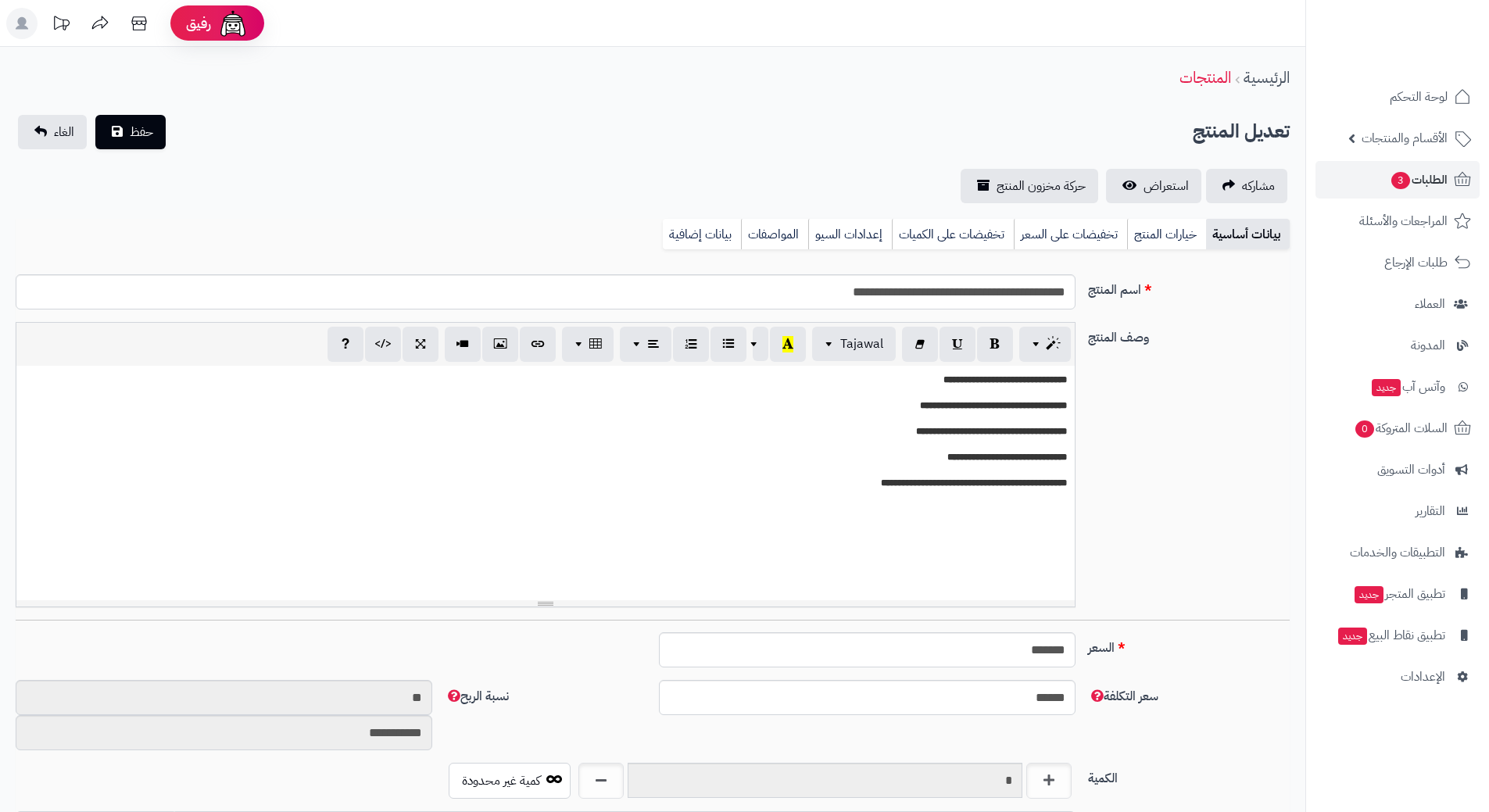
scroll to position [1360, 0]
click at [991, 285] on input "**********" at bounding box center [545, 292] width 1060 height 35
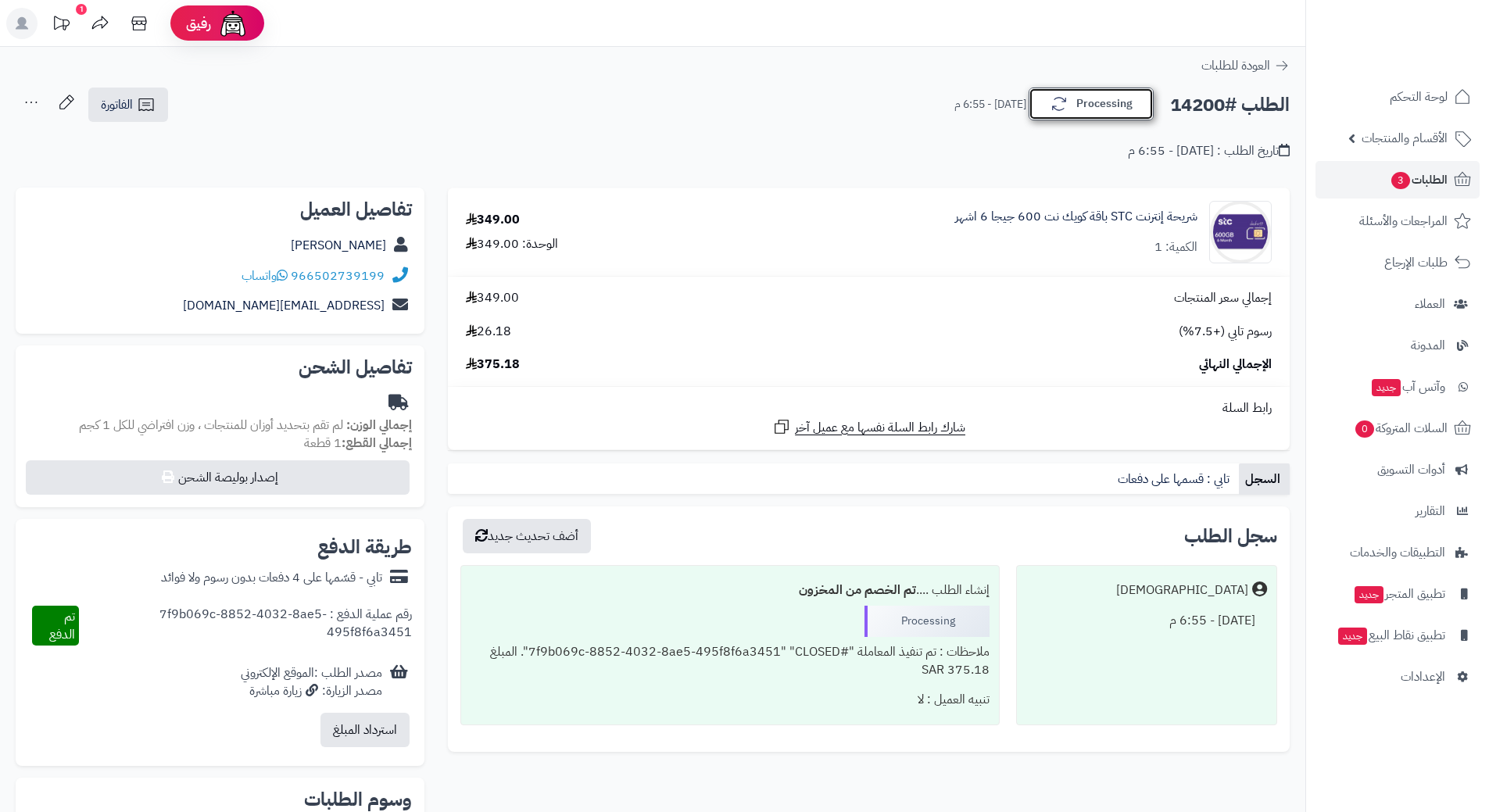
click at [1108, 109] on button "Processing" at bounding box center [1090, 103] width 125 height 32
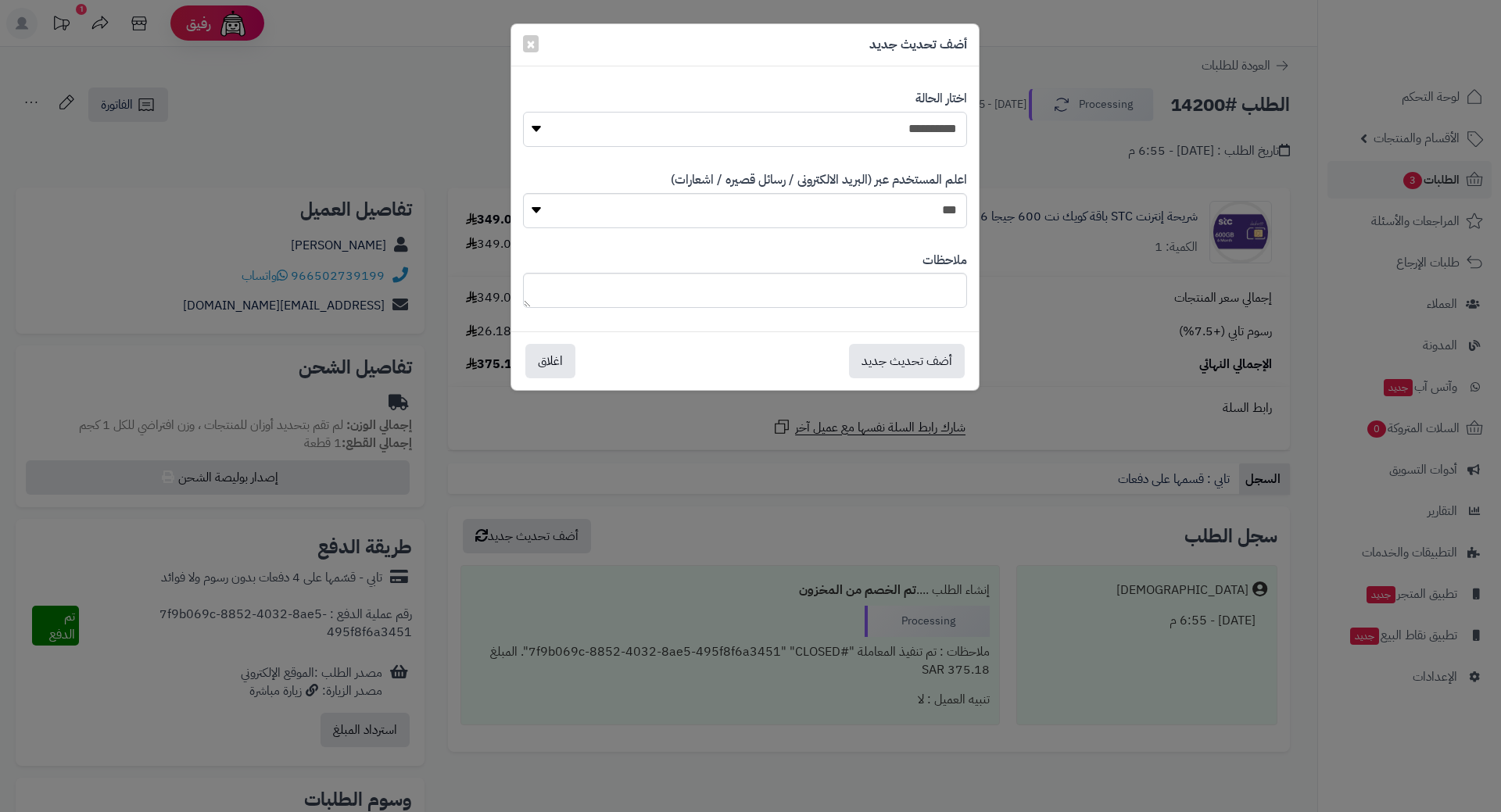
click at [929, 129] on select "**********" at bounding box center [745, 130] width 444 height 35
select select "*"
click at [523, 112] on select "**********" at bounding box center [745, 130] width 444 height 35
click at [936, 356] on button "أضف تحديث جديد" at bounding box center [907, 359] width 116 height 34
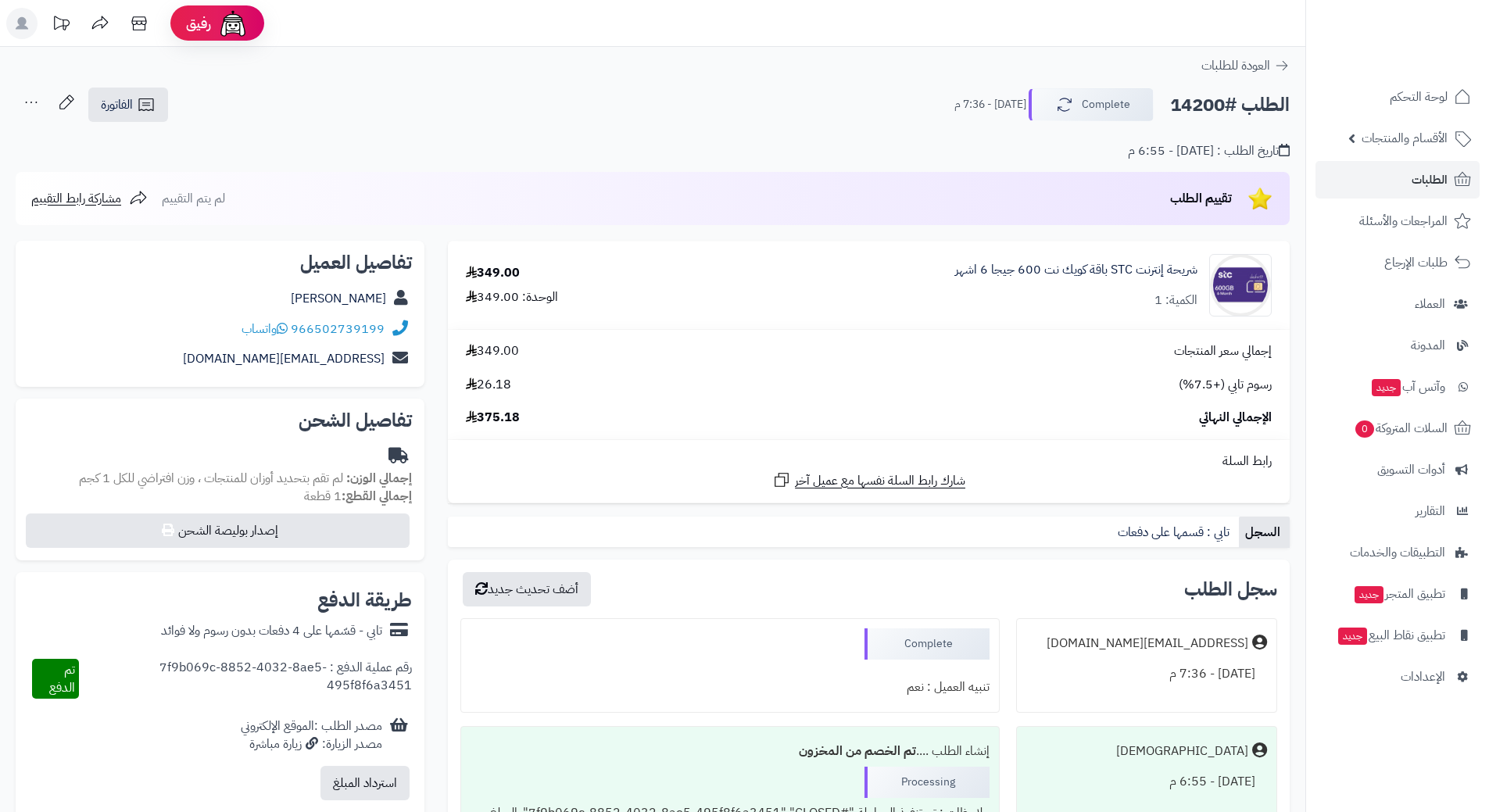
drag, startPoint x: 0, startPoint y: 0, endPoint x: 1202, endPoint y: 101, distance: 1206.2
click at [1202, 101] on h2 "الطلب #14200" at bounding box center [1230, 105] width 120 height 32
click at [1433, 179] on span "الطلبات" at bounding box center [1429, 180] width 36 height 22
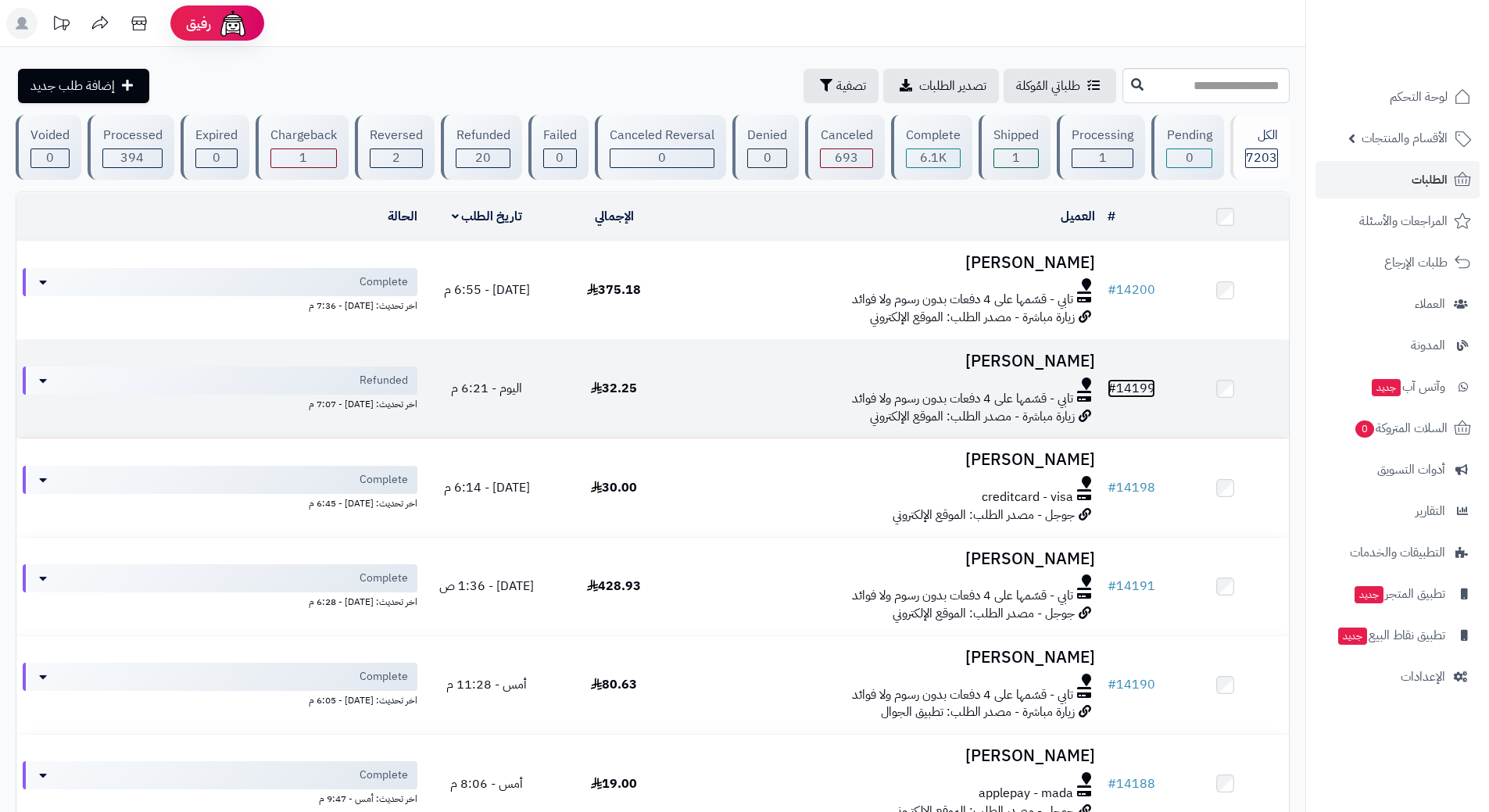
click at [1139, 388] on link "# 14199" at bounding box center [1131, 388] width 48 height 19
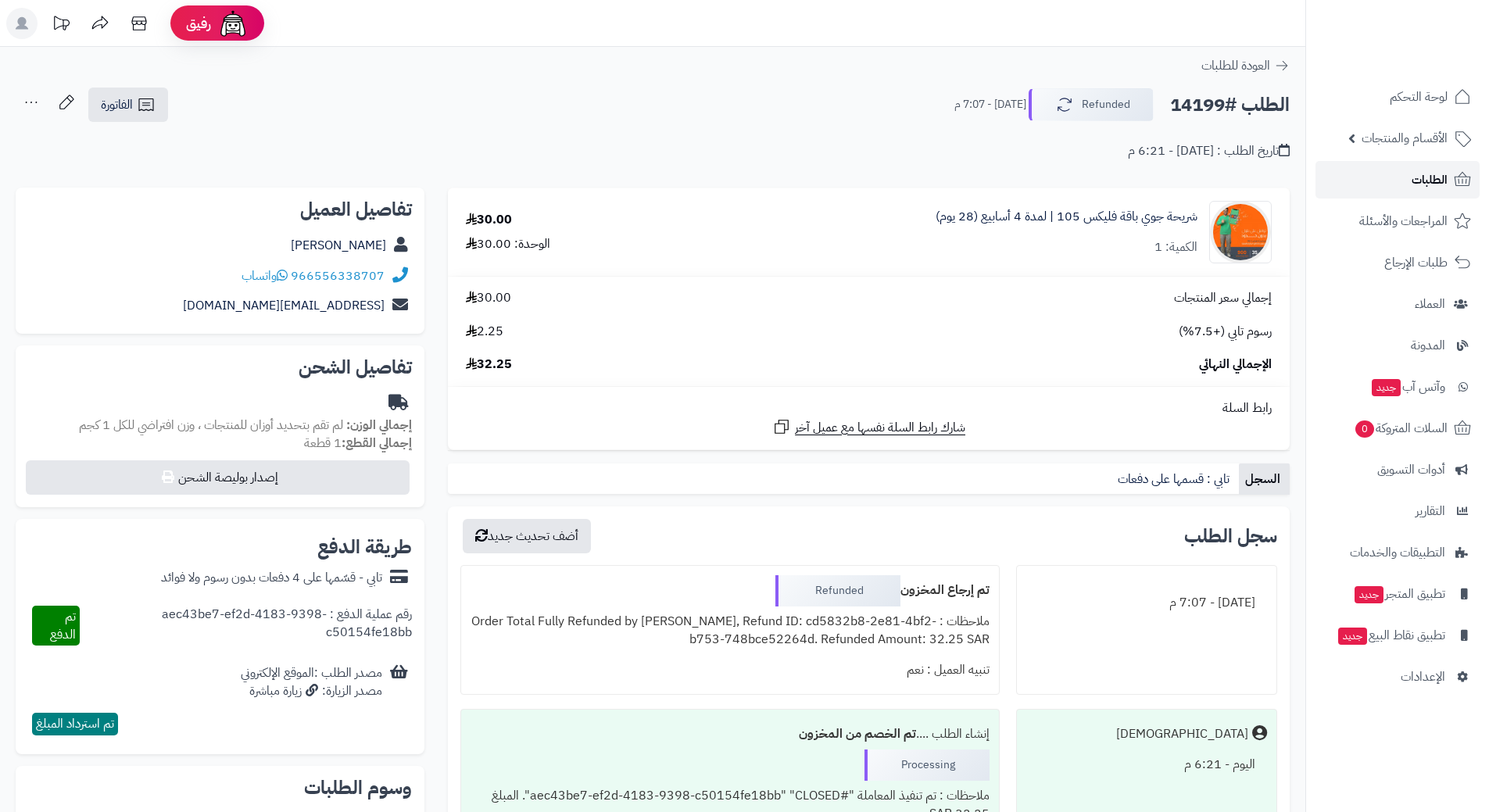
click at [1415, 177] on span "الطلبات" at bounding box center [1429, 180] width 36 height 22
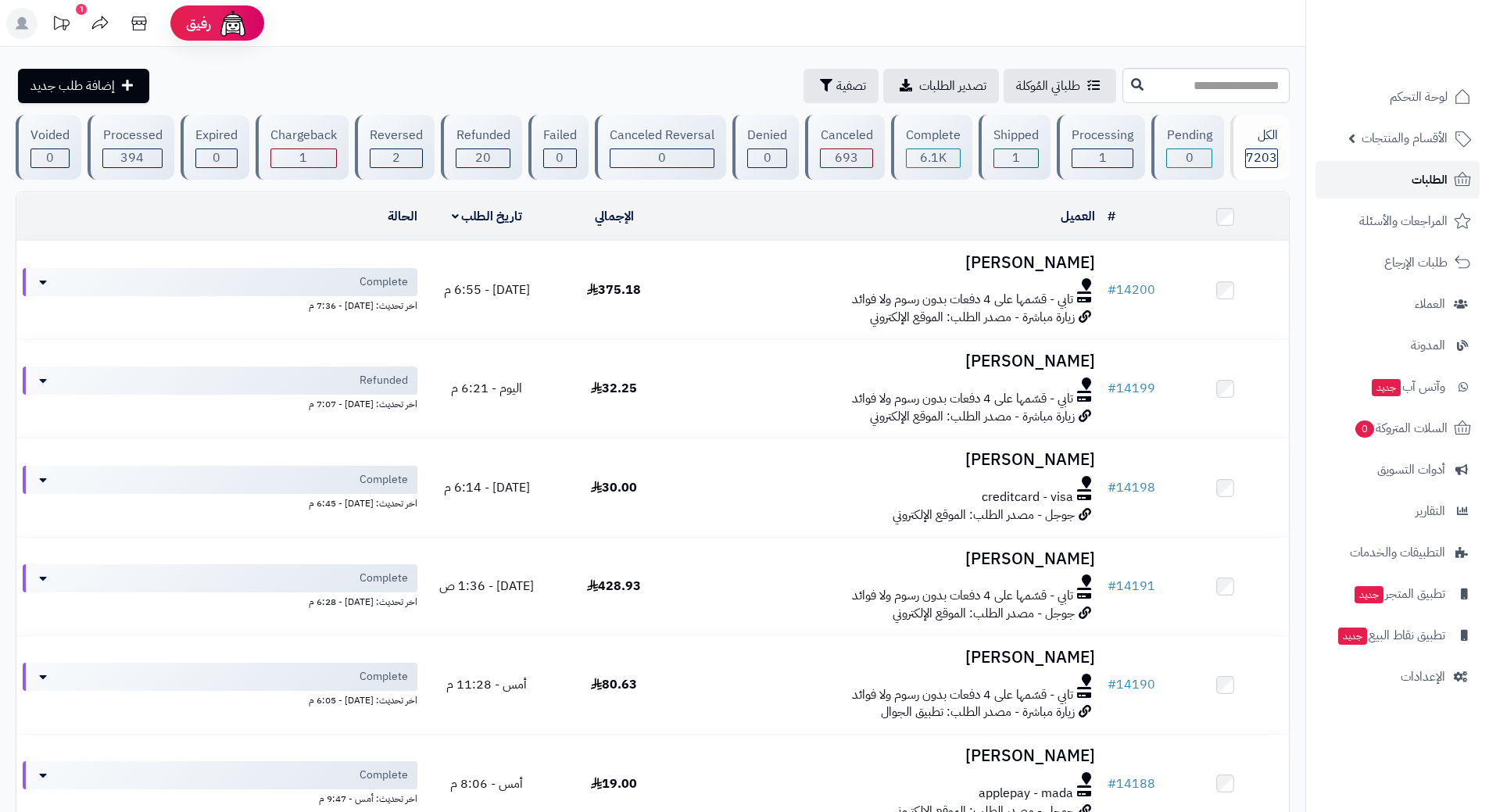
click at [1364, 177] on link "الطلبات" at bounding box center [1397, 180] width 164 height 37
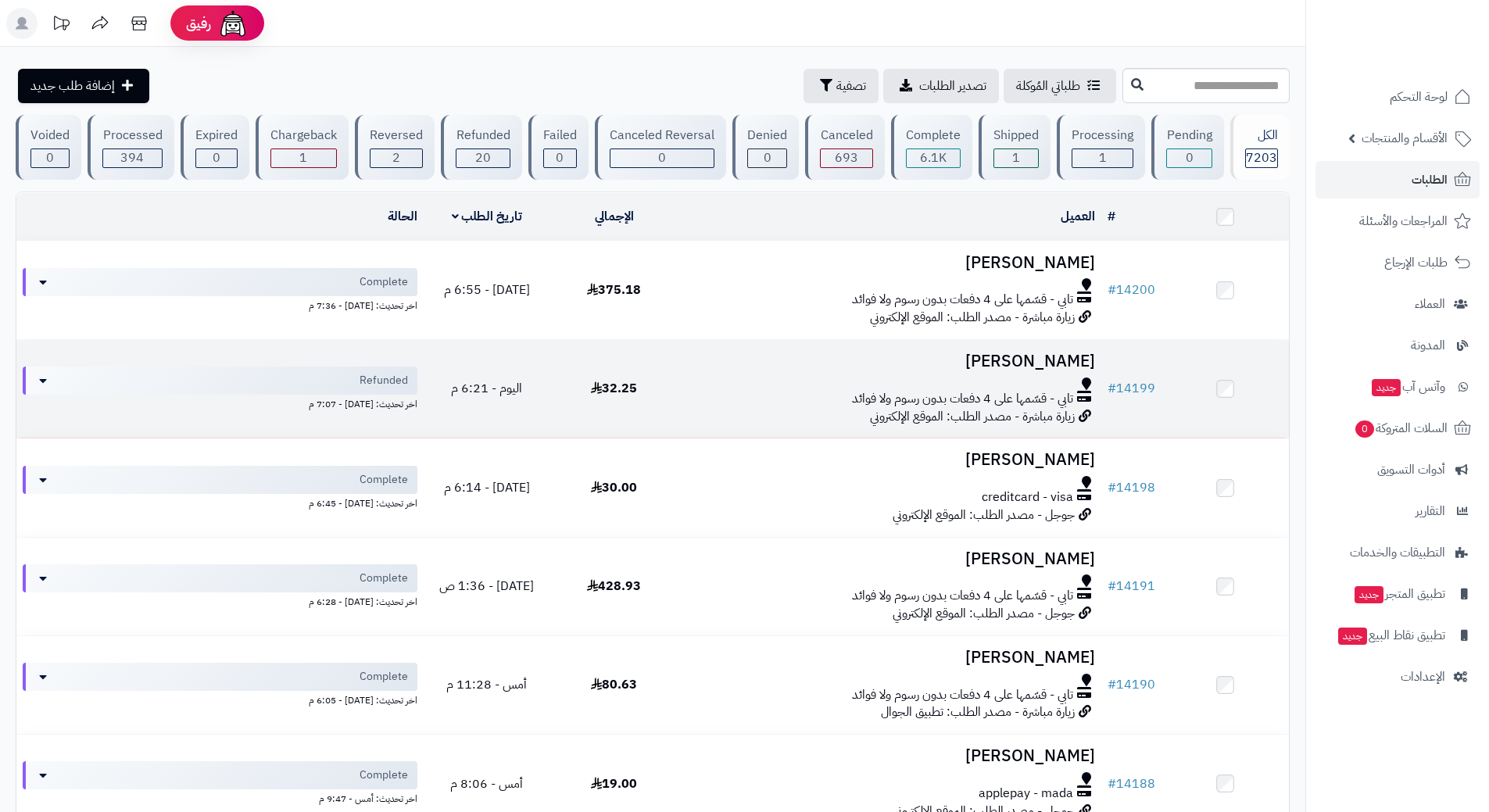
click at [672, 402] on td "32.25" at bounding box center [614, 388] width 128 height 97
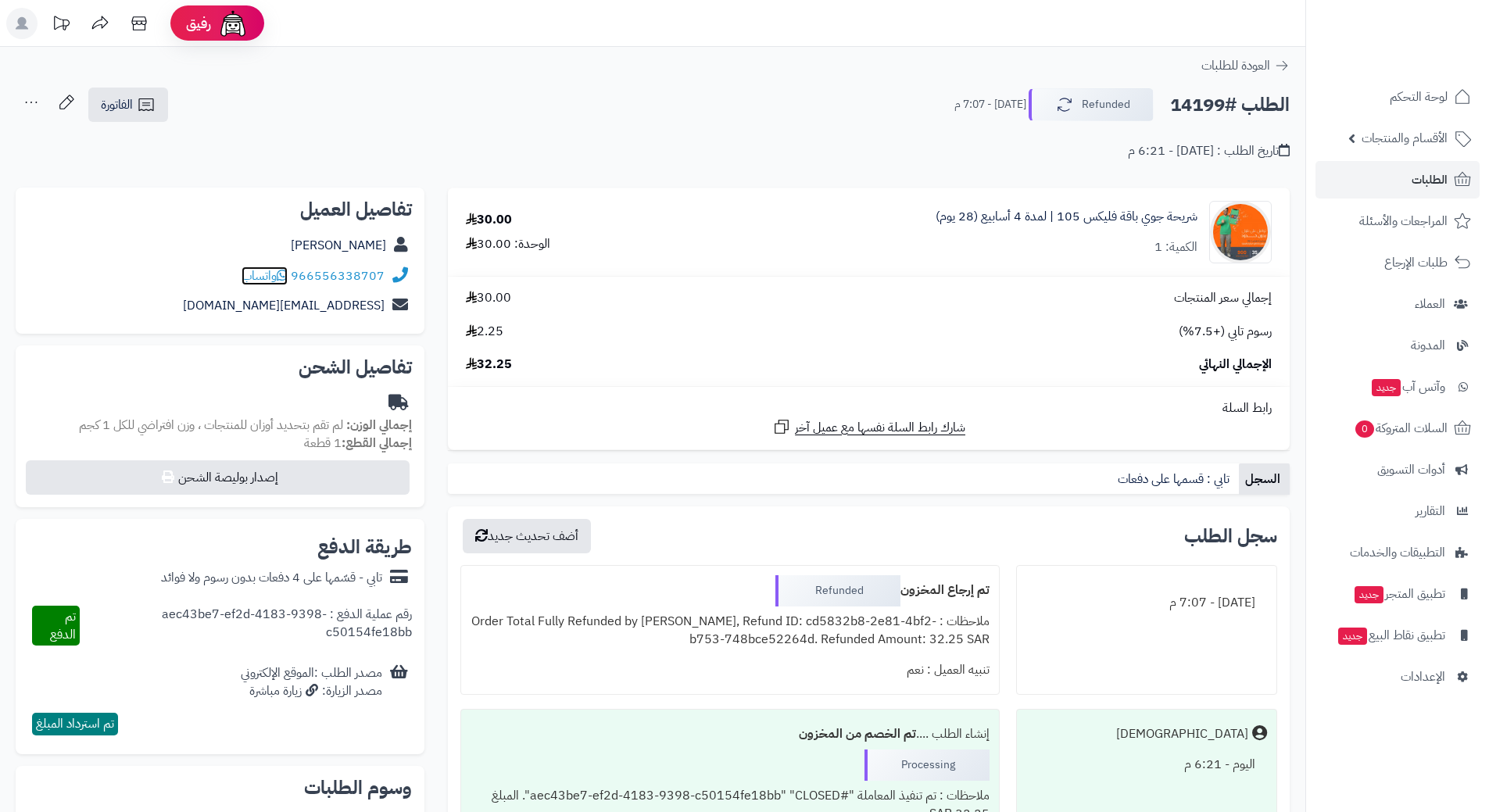
click at [288, 274] on icon at bounding box center [282, 275] width 11 height 13
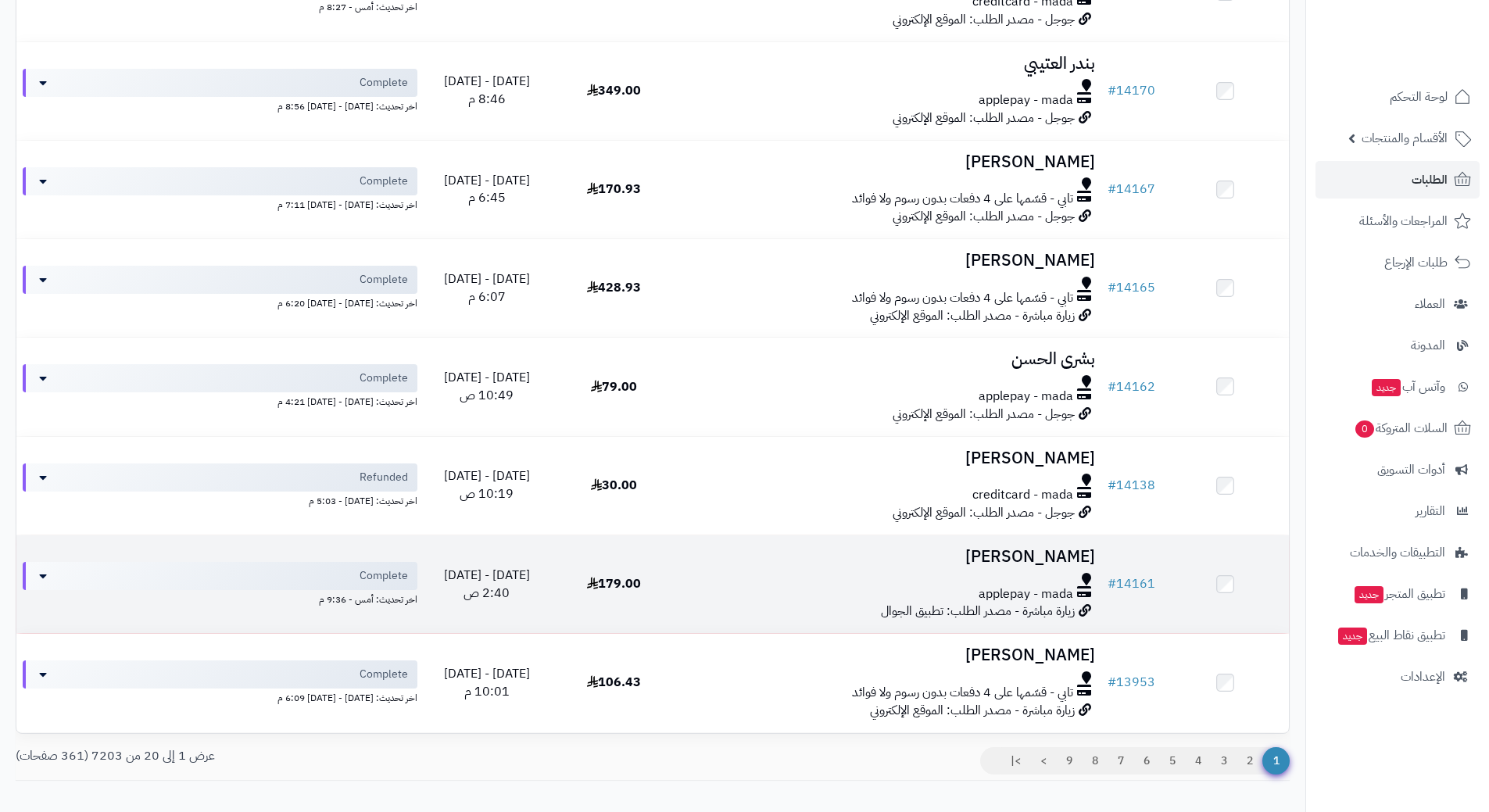
scroll to position [1485, 0]
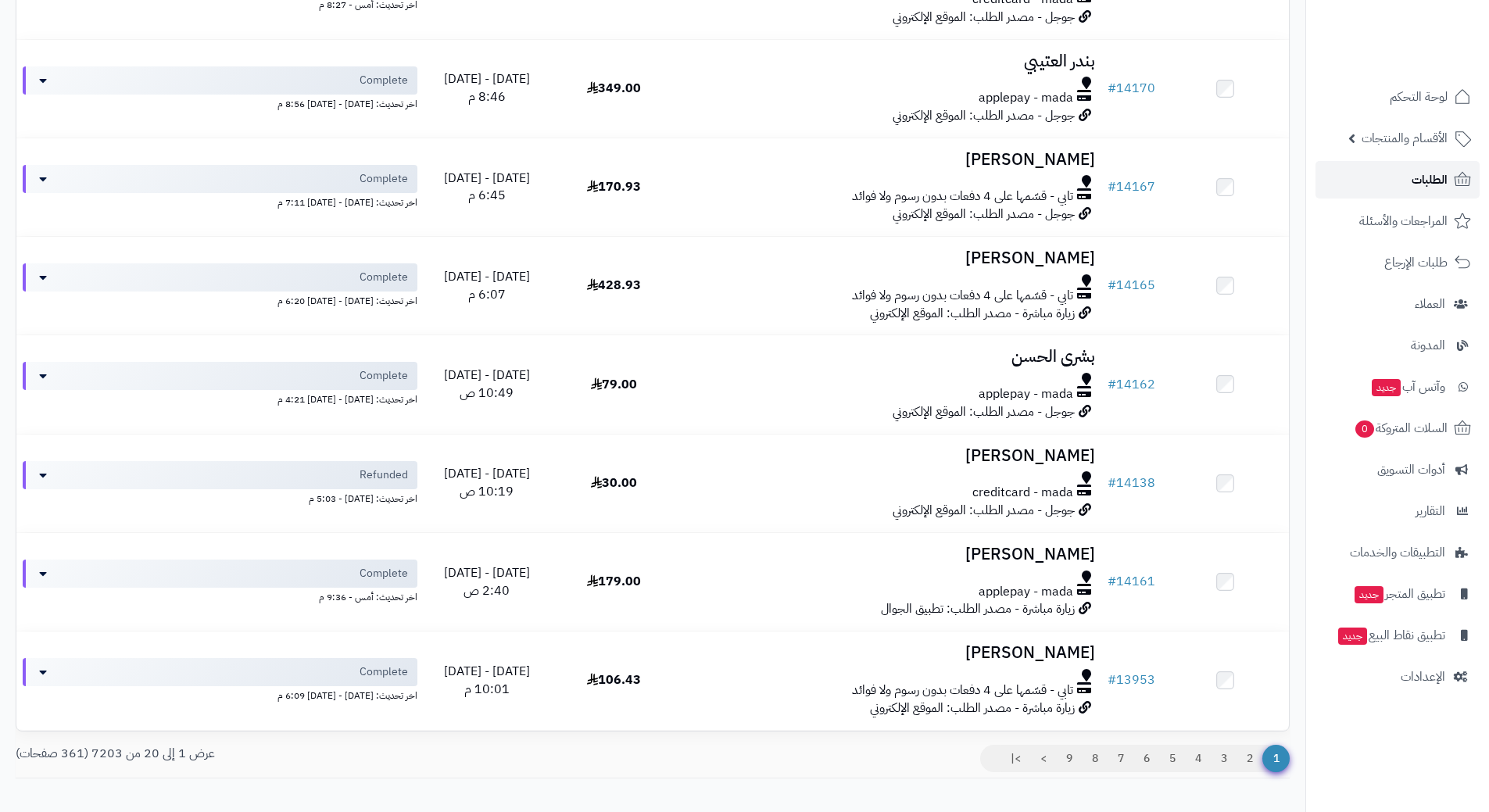
click at [1351, 186] on link "الطلبات" at bounding box center [1397, 180] width 164 height 37
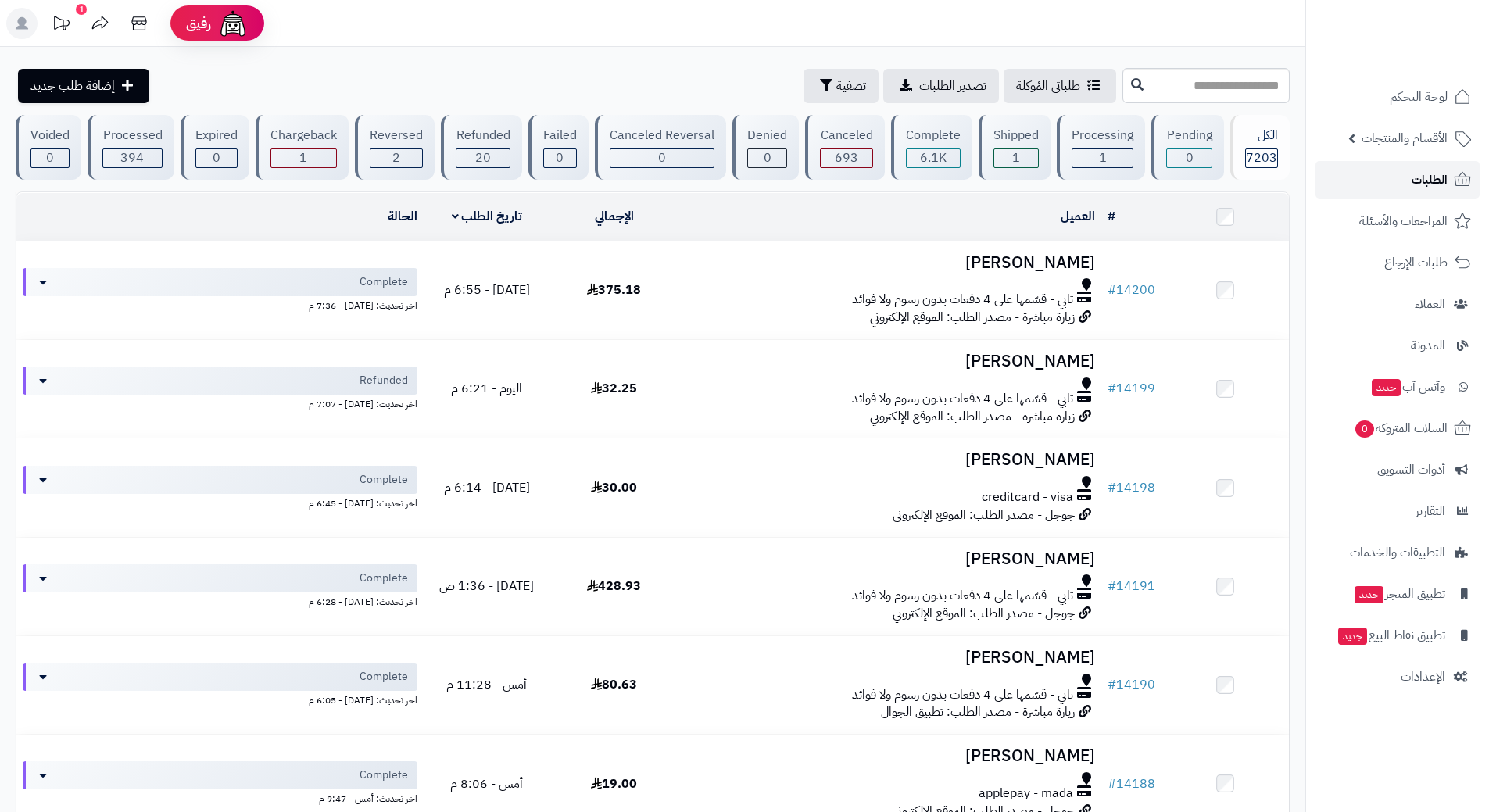
click at [1337, 178] on link "الطلبات" at bounding box center [1397, 180] width 164 height 37
click at [1391, 178] on link "الطلبات" at bounding box center [1397, 180] width 164 height 37
click at [1389, 170] on link "الطلبات" at bounding box center [1397, 180] width 164 height 37
